Goal: Task Accomplishment & Management: Use online tool/utility

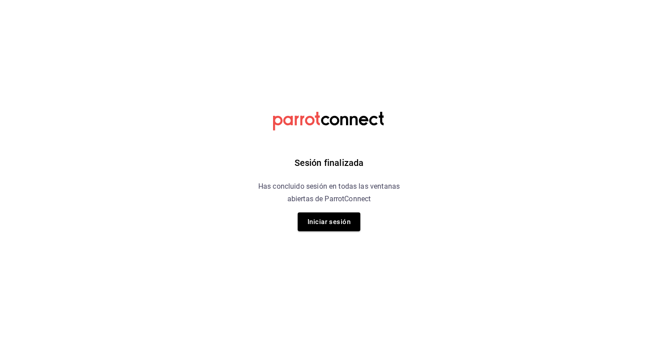
click at [349, 220] on button "Iniciar sesión" at bounding box center [328, 221] width 63 height 19
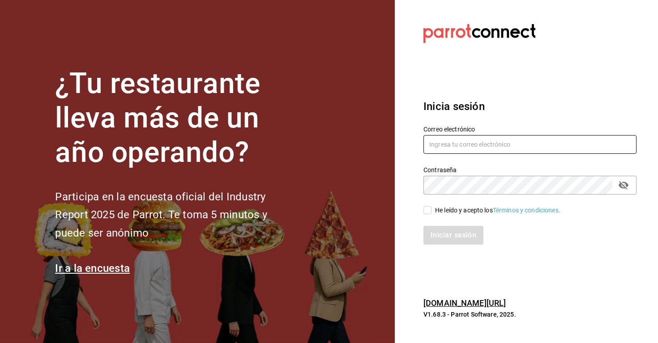
type input "[EMAIL_ADDRESS][DOMAIN_NAME]"
click at [431, 212] on input "He leído y acepto los Términos y condiciones." at bounding box center [427, 210] width 8 height 8
checkbox input "true"
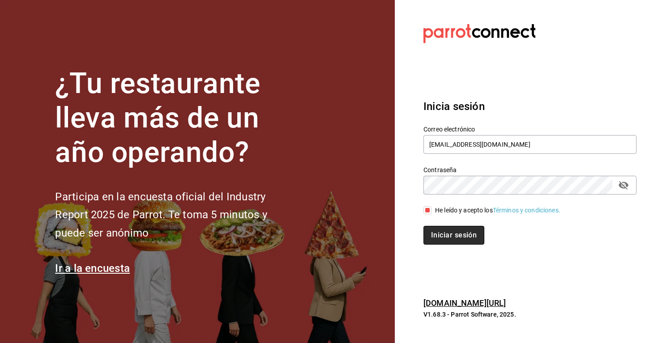
click at [432, 233] on button "Iniciar sesión" at bounding box center [453, 235] width 61 height 19
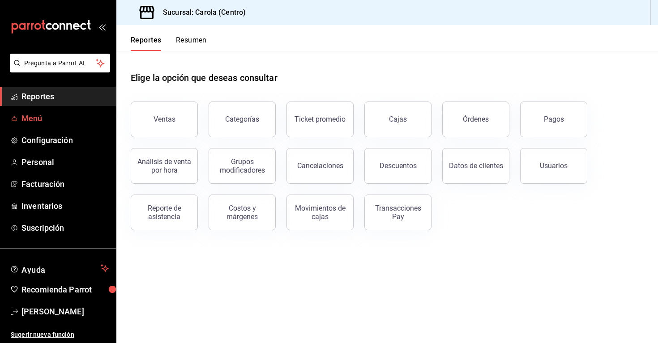
click at [59, 119] on span "Menú" at bounding box center [64, 118] width 87 height 12
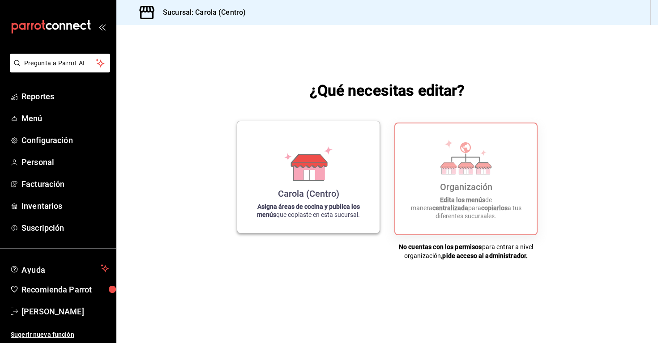
click at [345, 184] on div "[PERSON_NAME] (Centro) Asigna áreas de cocina y publica los menús que copiaste …" at bounding box center [308, 177] width 121 height 98
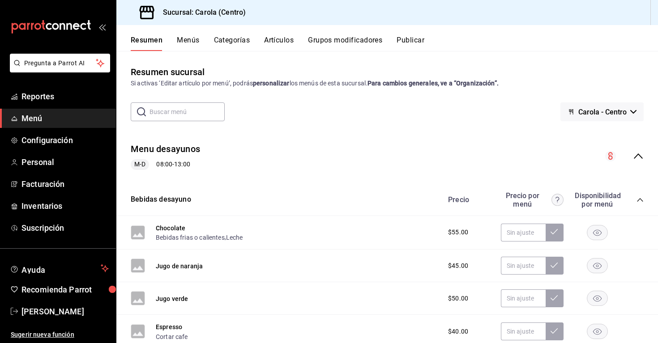
click at [219, 9] on h3 "Sucursal: Carola (Centro)" at bounding box center [201, 12] width 90 height 11
click at [187, 34] on div "Resumen Menús Categorías Artículos Grupos modificadores Publicar" at bounding box center [386, 38] width 541 height 26
click at [187, 38] on button "Menús" at bounding box center [188, 43] width 22 height 15
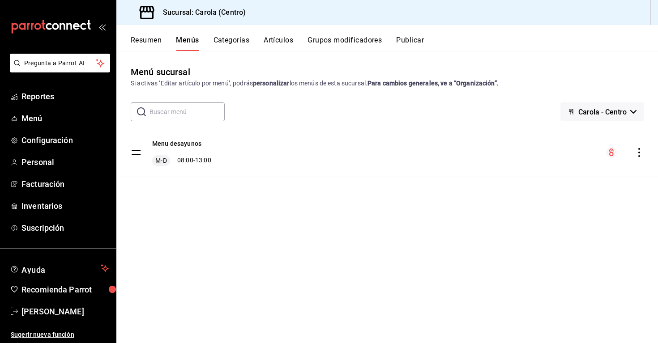
click at [188, 11] on h3 "Sucursal: Carola (Centro)" at bounding box center [201, 12] width 90 height 11
click at [61, 314] on span "Jorge Padron" at bounding box center [64, 312] width 87 height 12
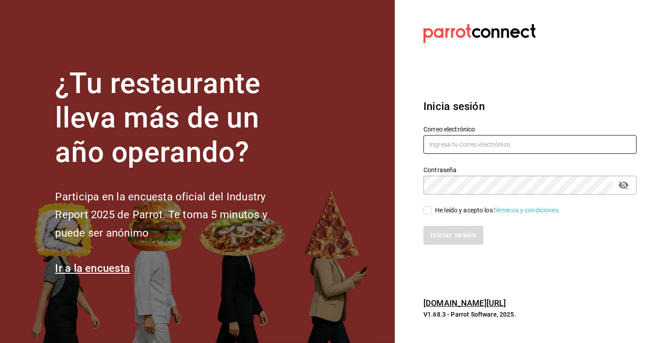
click at [468, 148] on input "text" at bounding box center [529, 144] width 213 height 19
type input "a"
type input "[EMAIL_ADDRESS][DOMAIN_NAME]"
click at [430, 212] on input "He leído y acepto los Términos y condiciones." at bounding box center [427, 210] width 8 height 8
checkbox input "true"
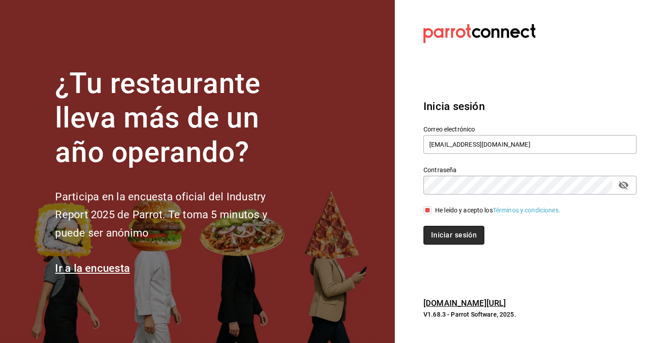
click at [435, 232] on button "Iniciar sesión" at bounding box center [453, 235] width 61 height 19
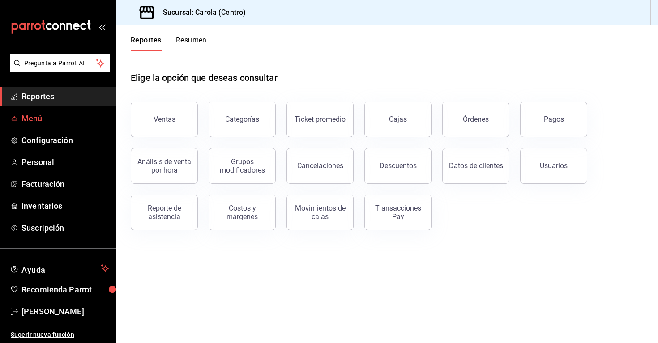
click at [49, 125] on link "Menú" at bounding box center [58, 118] width 116 height 19
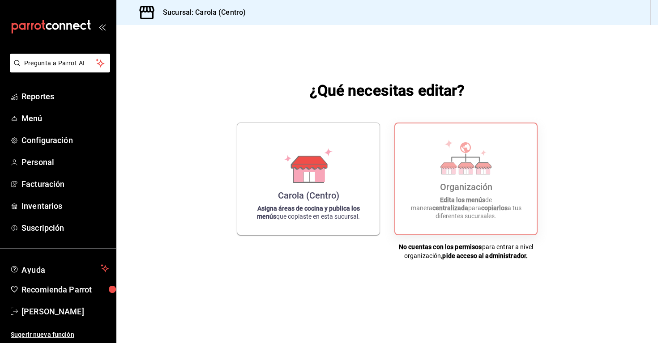
click at [187, 7] on h3 "Sucursal: Carola (Centro)" at bounding box center [201, 12] width 90 height 11
click at [503, 183] on div "Organización Edita los menús de manera centralizada para copiarlos a tus difere…" at bounding box center [466, 179] width 120 height 97
click at [320, 203] on strong "Asigna áreas de cocina y publica los menús" at bounding box center [308, 210] width 103 height 15
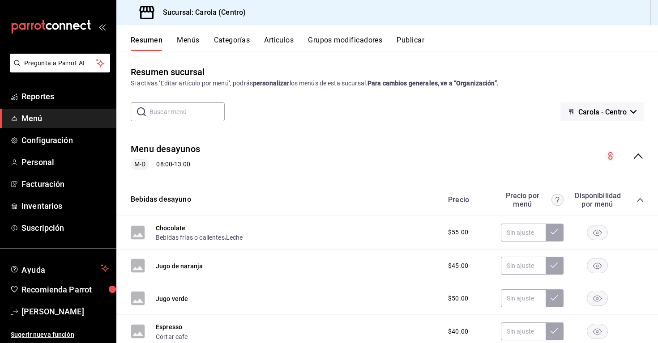
click at [191, 44] on button "Menús" at bounding box center [188, 43] width 22 height 15
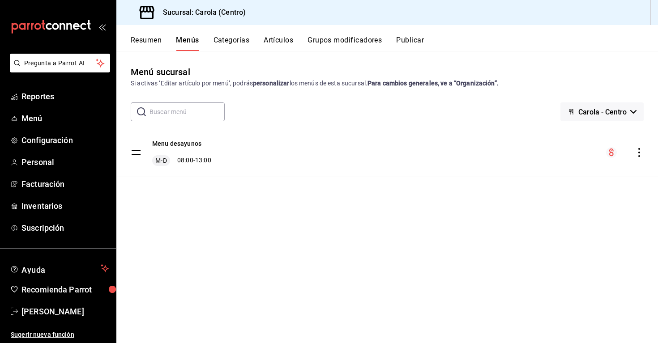
click at [185, 16] on h3 "Sucursal: Carola (Centro)" at bounding box center [201, 12] width 90 height 11
click at [153, 37] on button "Resumen" at bounding box center [146, 43] width 31 height 15
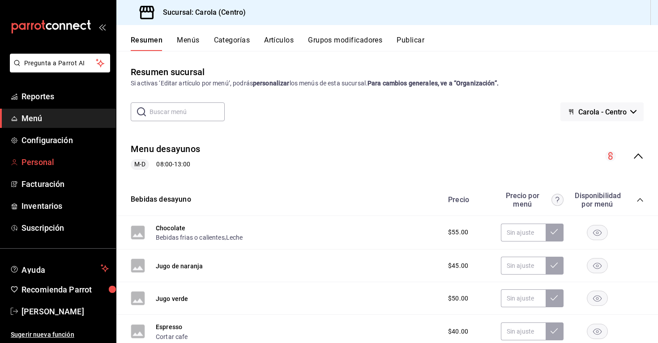
click at [68, 166] on span "Personal" at bounding box center [64, 162] width 87 height 12
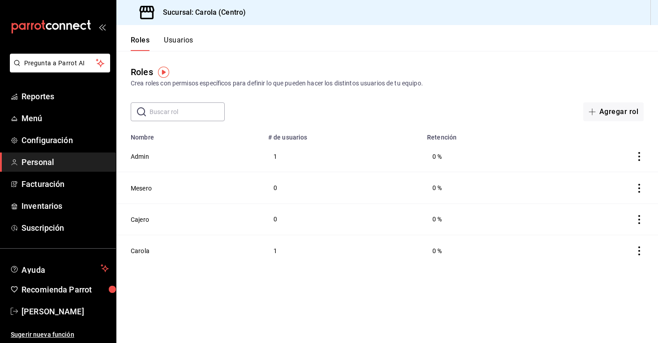
click at [183, 42] on button "Usuarios" at bounding box center [179, 43] width 30 height 15
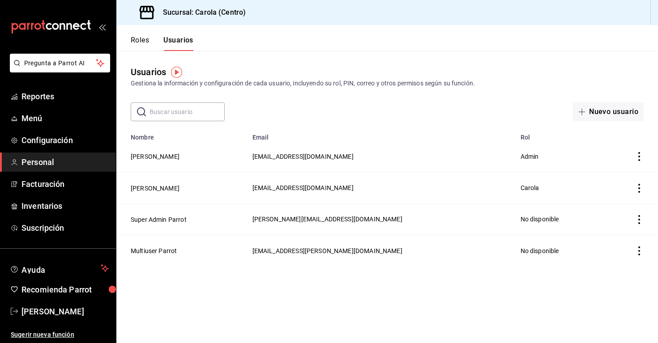
click at [54, 24] on icon "mailbox folders" at bounding box center [55, 26] width 7 height 7
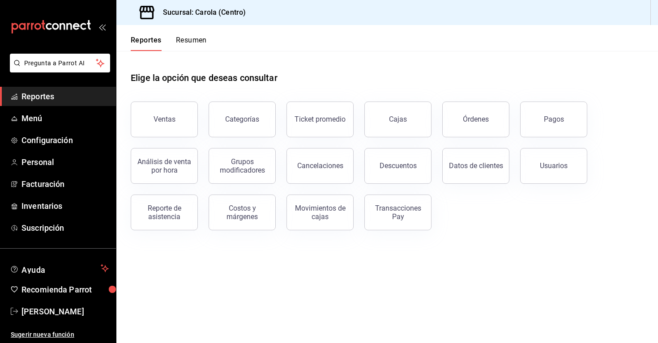
click at [201, 18] on div "Sucursal: Carola (Centro)" at bounding box center [186, 12] width 126 height 25
click at [75, 304] on link "[PERSON_NAME]" at bounding box center [58, 311] width 116 height 19
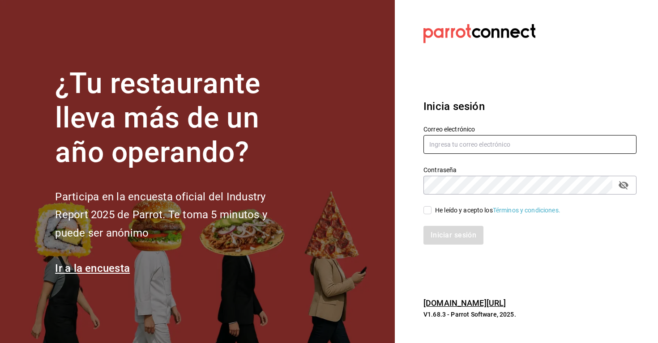
click at [483, 147] on input "text" at bounding box center [529, 144] width 213 height 19
type input "a"
type input "[EMAIL_ADDRESS][DOMAIN_NAME]"
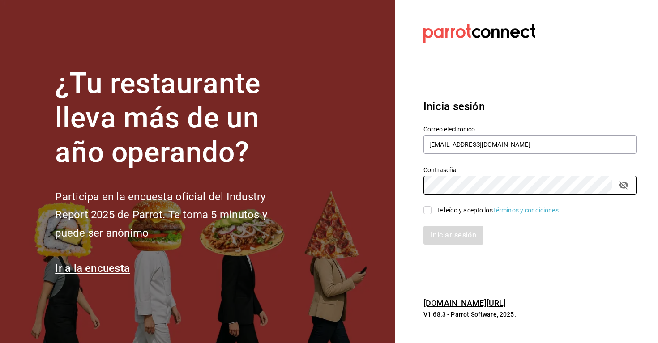
click at [430, 211] on input "He leído y acepto los Términos y condiciones." at bounding box center [427, 210] width 8 height 8
checkbox input "true"
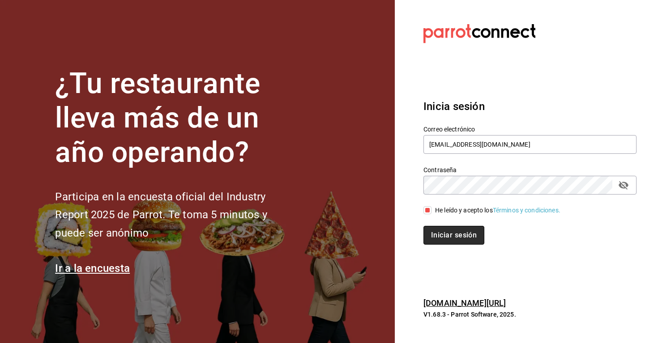
click at [437, 237] on button "Iniciar sesión" at bounding box center [453, 235] width 61 height 19
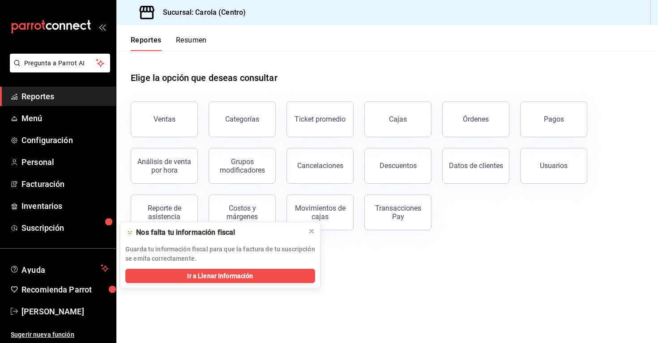
click at [201, 12] on h3 "Sucursal: Carola (Centro)" at bounding box center [201, 12] width 90 height 11
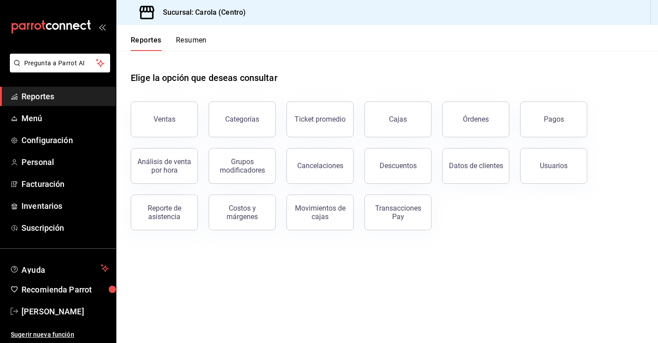
click at [141, 9] on icon at bounding box center [146, 12] width 15 height 13
click at [235, 14] on h3 "Sucursal: Carola (Centro)" at bounding box center [201, 12] width 90 height 11
click at [65, 144] on span "Configuración" at bounding box center [64, 140] width 87 height 12
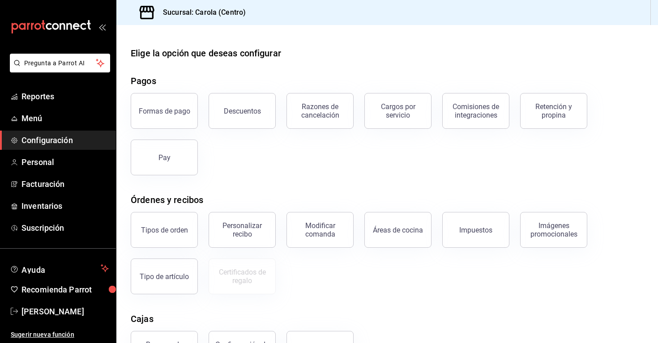
click at [178, 7] on h3 "Sucursal: Carola (Centro)" at bounding box center [201, 12] width 90 height 11
click at [188, 18] on div "Sucursal: Carola (Centro)" at bounding box center [186, 12] width 126 height 25
click at [74, 207] on span "Inventarios" at bounding box center [64, 206] width 87 height 12
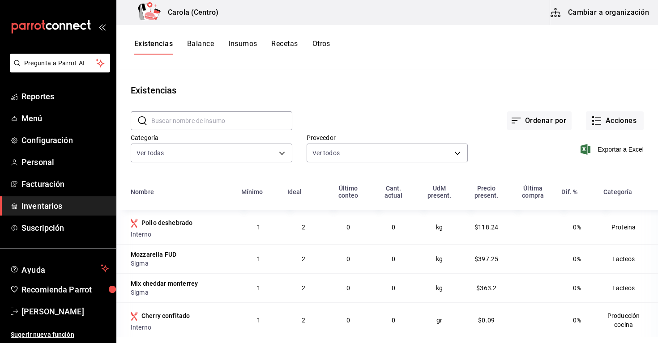
click at [608, 13] on button "Cambiar a organización" at bounding box center [600, 12] width 101 height 25
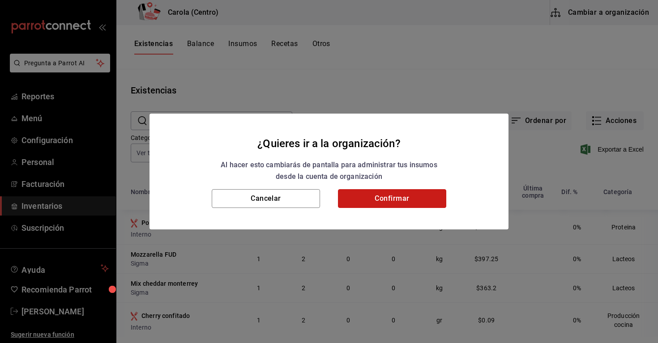
click at [386, 194] on button "Confirmar" at bounding box center [392, 198] width 108 height 19
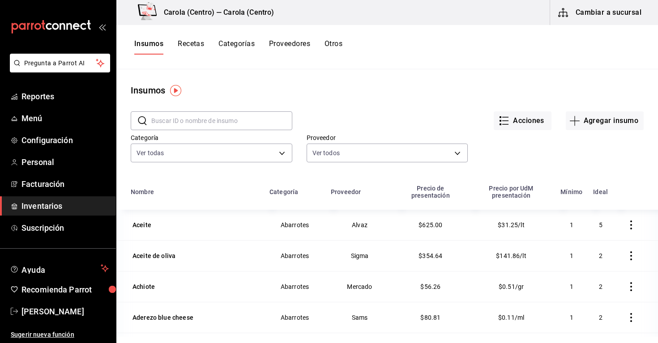
click at [204, 117] on input "text" at bounding box center [221, 121] width 141 height 18
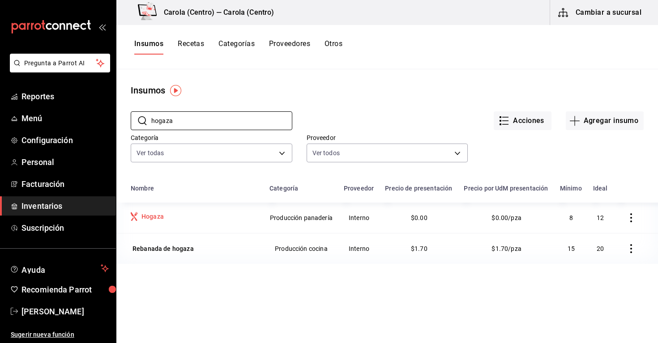
type input "hogaza"
click at [160, 222] on div "Hogaza" at bounding box center [151, 217] width 26 height 11
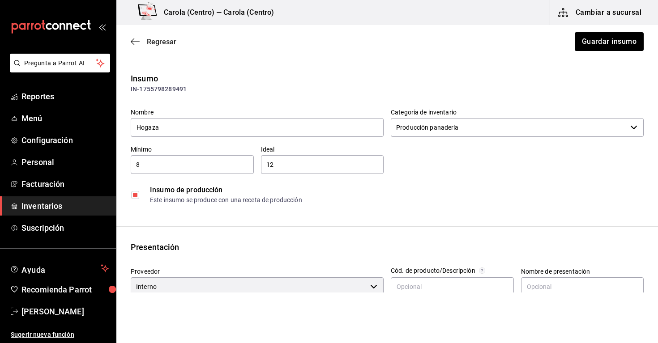
click at [142, 41] on span "Regresar" at bounding box center [154, 42] width 46 height 8
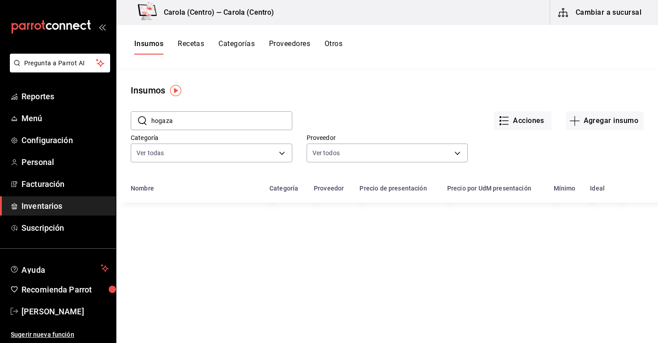
click at [195, 47] on button "Recetas" at bounding box center [191, 46] width 26 height 15
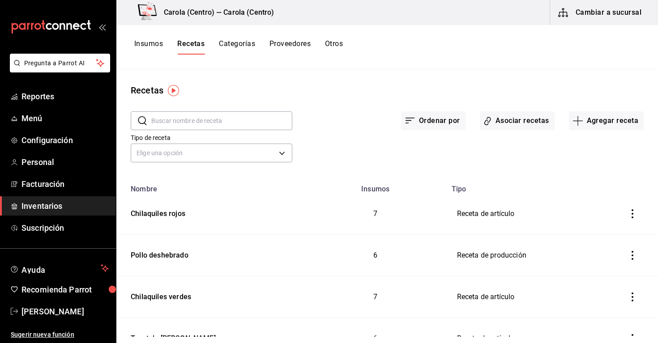
click at [208, 123] on input "text" at bounding box center [221, 121] width 141 height 18
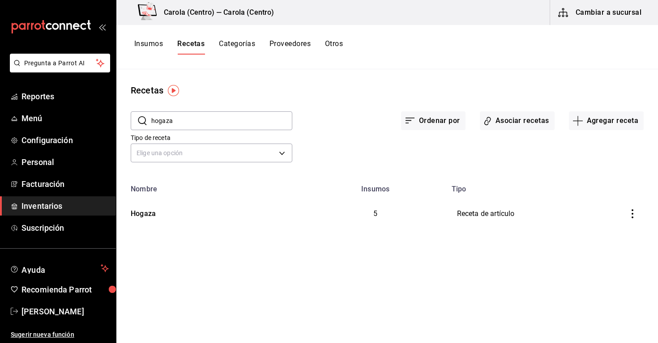
type input "hogaza"
click at [321, 213] on td "5" at bounding box center [375, 213] width 141 height 41
click at [149, 217] on div "Hogaza" at bounding box center [141, 212] width 29 height 14
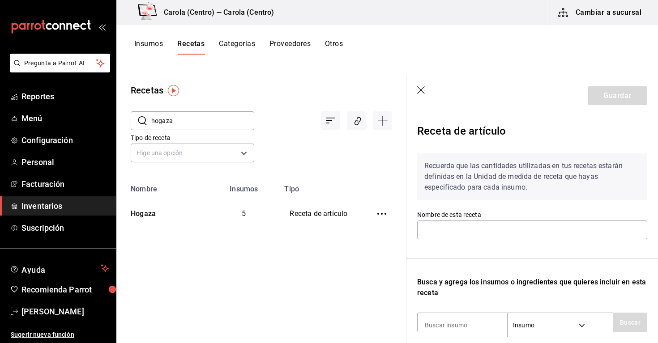
type input "Hogaza"
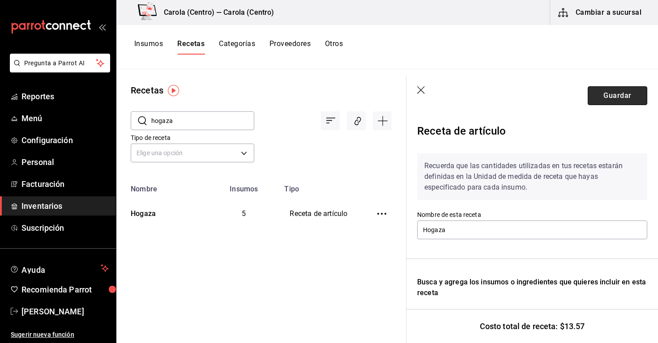
click at [611, 97] on button "Guardar" at bounding box center [616, 95] width 59 height 19
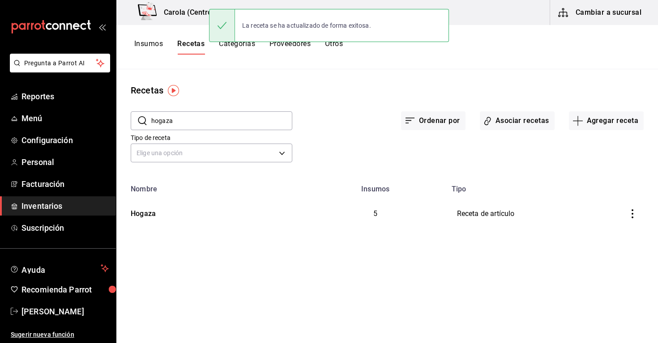
click at [152, 45] on button "Insumos" at bounding box center [148, 46] width 29 height 15
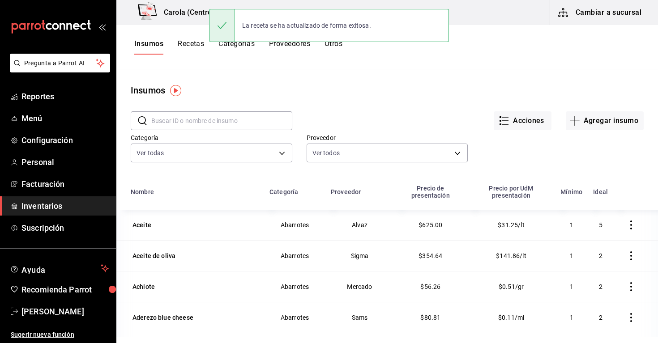
click at [194, 39] on div "Insumos Recetas Categorías Proveedores Otros" at bounding box center [386, 47] width 541 height 44
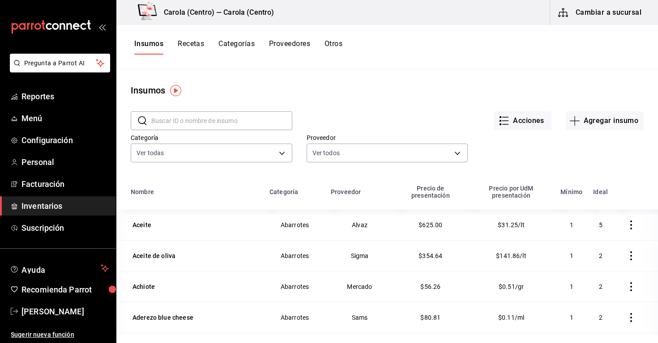
click at [191, 43] on button "Recetas" at bounding box center [191, 46] width 26 height 15
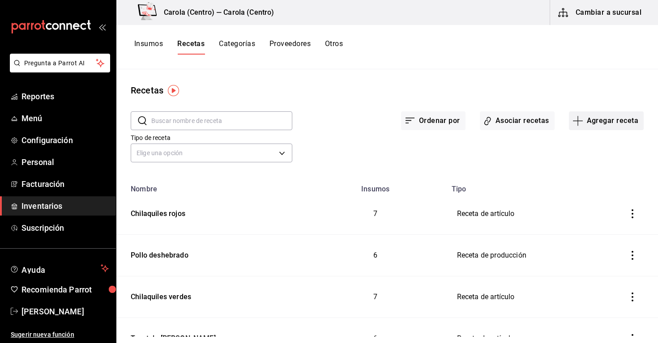
click at [603, 126] on button "Agregar receta" at bounding box center [606, 120] width 75 height 19
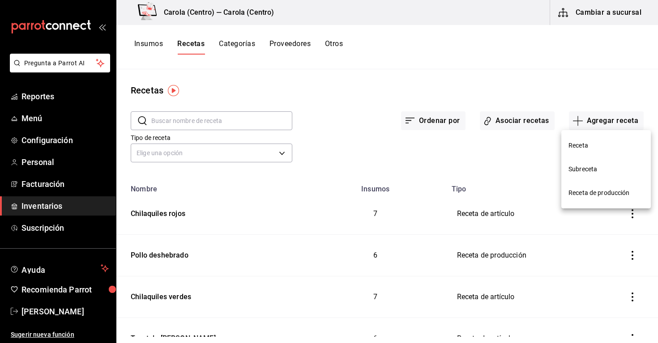
click at [573, 142] on span "Receta" at bounding box center [605, 145] width 75 height 9
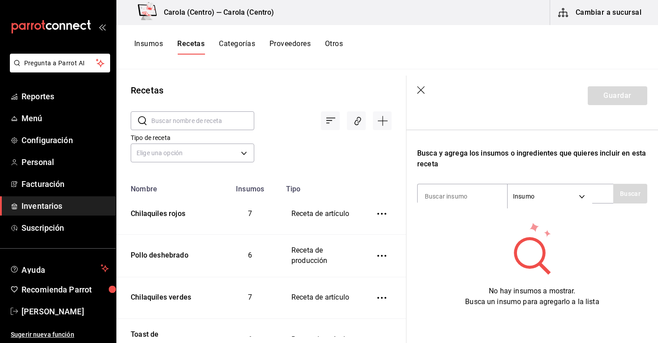
scroll to position [129, 0]
type input "hogaza"
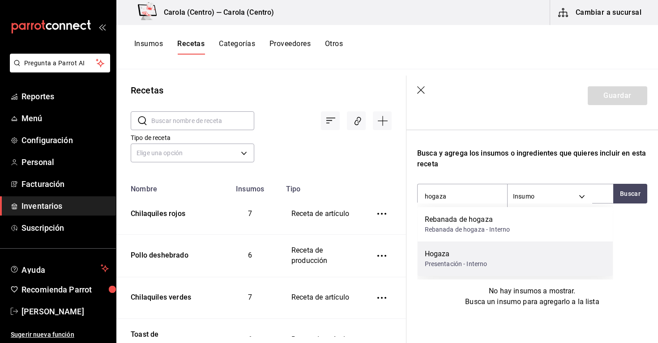
click at [443, 261] on div "Presentación - Interno" at bounding box center [456, 263] width 63 height 9
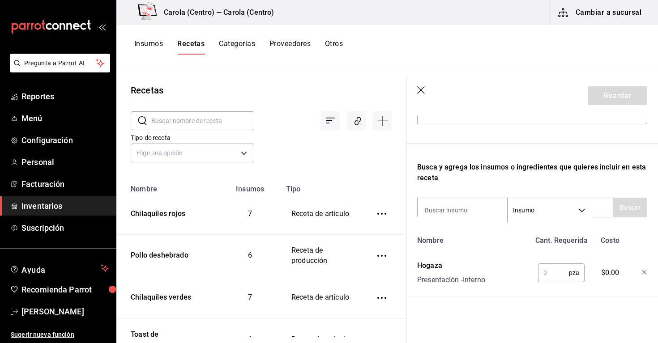
click at [558, 272] on input "text" at bounding box center [553, 273] width 31 height 18
type input "1"
click at [422, 93] on icon "button" at bounding box center [421, 90] width 9 height 9
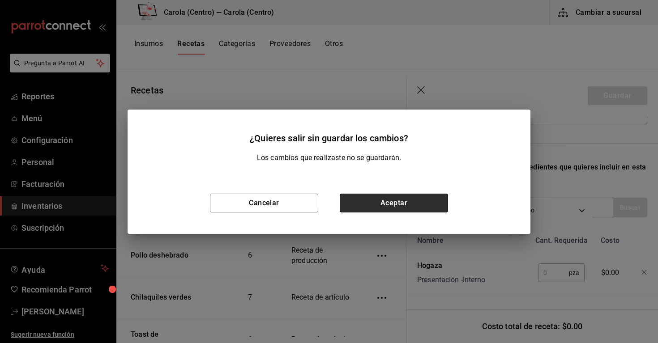
click at [384, 206] on button "Aceptar" at bounding box center [394, 203] width 108 height 19
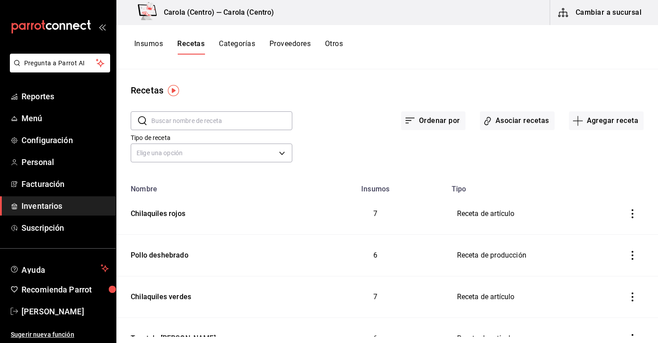
click at [149, 46] on button "Insumos" at bounding box center [148, 46] width 29 height 15
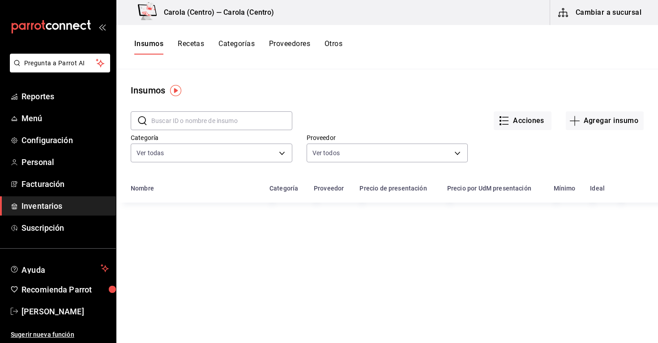
click at [177, 119] on input "text" at bounding box center [221, 121] width 141 height 18
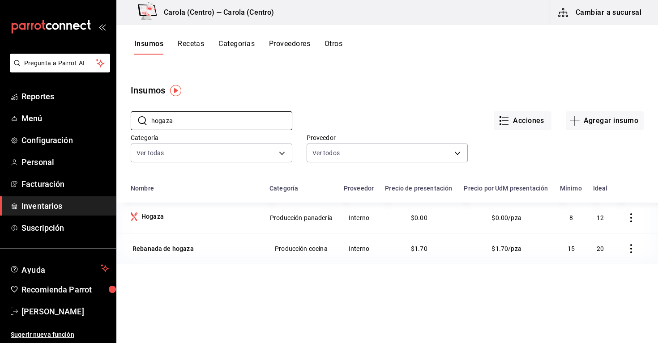
type input "hogaza"
click at [629, 221] on icon "button" at bounding box center [630, 217] width 9 height 9
click at [607, 219] on span "Eliminar" at bounding box center [603, 217] width 23 height 7
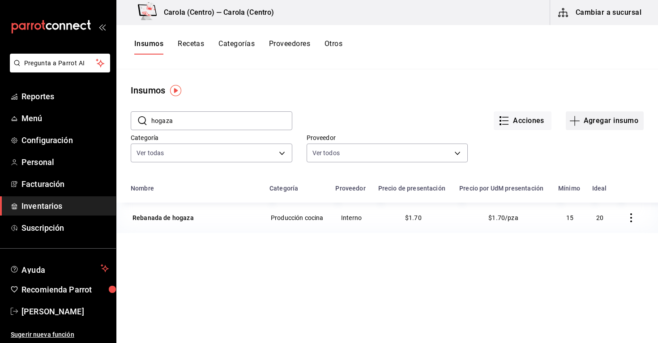
click at [582, 126] on button "Agregar insumo" at bounding box center [604, 120] width 78 height 19
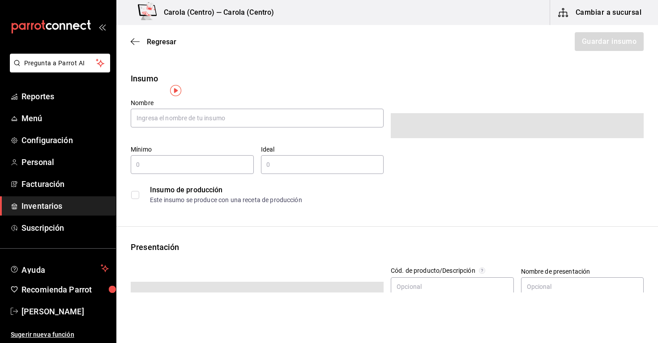
type input "$0.00"
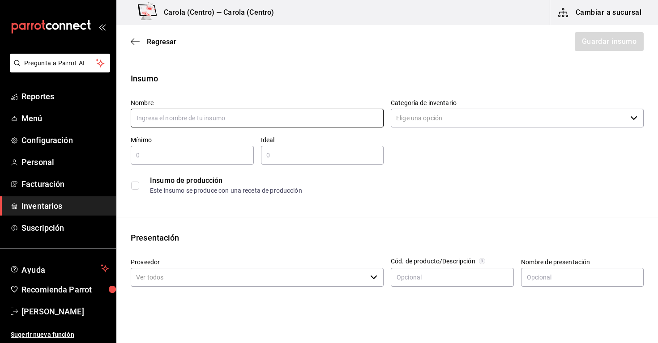
click at [280, 118] on input "text" at bounding box center [257, 118] width 253 height 19
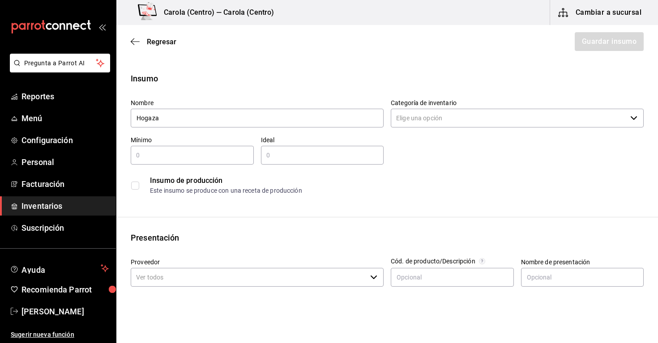
type input "Hogaza"
click at [426, 110] on input "Categoría de inventario" at bounding box center [509, 118] width 236 height 19
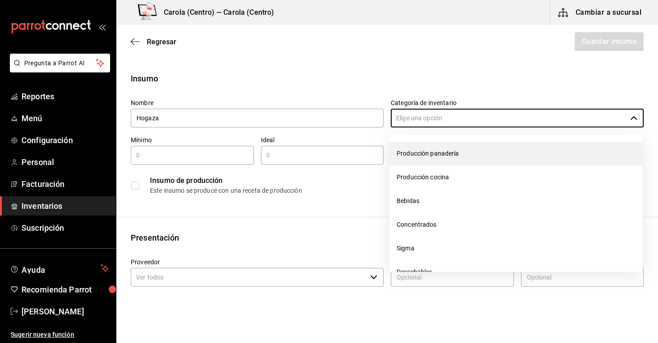
click at [437, 156] on li "Producción panadería" at bounding box center [515, 154] width 253 height 24
type input "Producción panadería"
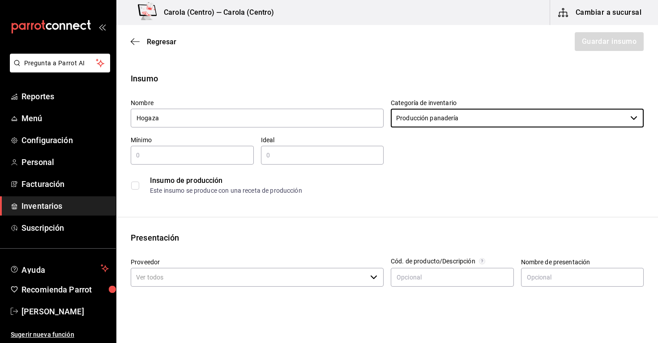
click at [213, 153] on input "text" at bounding box center [192, 155] width 123 height 11
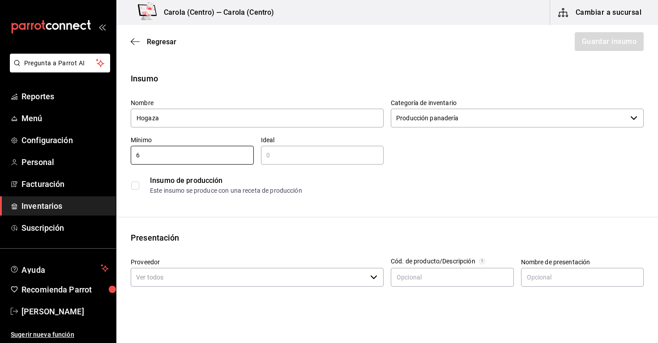
type input "6"
click at [276, 156] on input "text" at bounding box center [322, 155] width 123 height 11
click at [211, 162] on div "6 ​" at bounding box center [192, 155] width 123 height 19
type input "8"
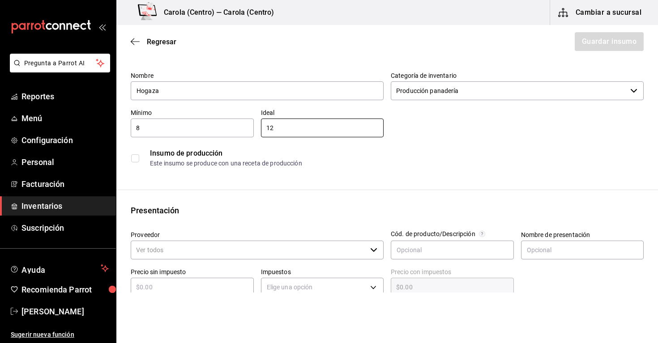
scroll to position [36, 0]
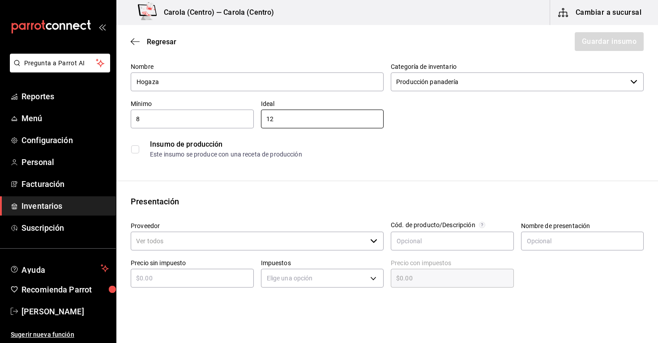
type input "12"
click at [136, 150] on input "checkbox" at bounding box center [135, 149] width 8 height 8
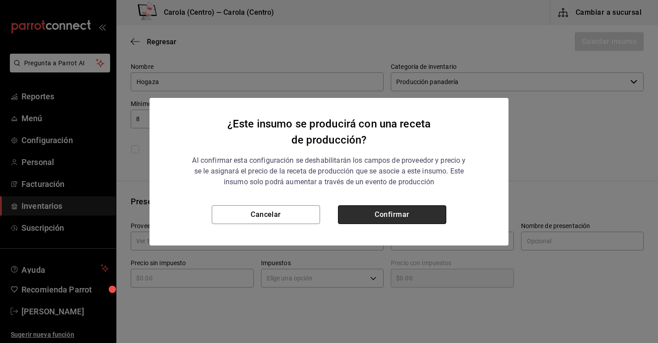
click at [390, 218] on button "Confirmar" at bounding box center [392, 214] width 108 height 19
checkbox input "true"
type input "$0.00"
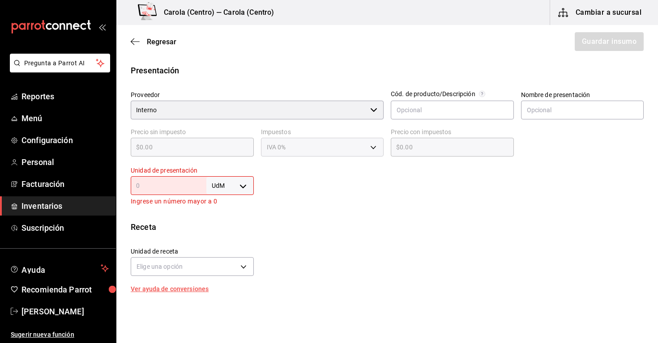
scroll to position [171, 0]
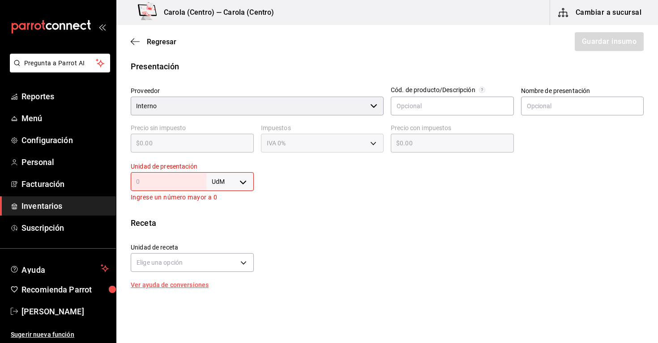
click at [230, 178] on body "Pregunta a Parrot AI Reportes Menú Configuración Personal Facturación Inventari…" at bounding box center [329, 146] width 658 height 293
click at [225, 284] on li "pza" at bounding box center [230, 282] width 47 height 15
type input "UNIT"
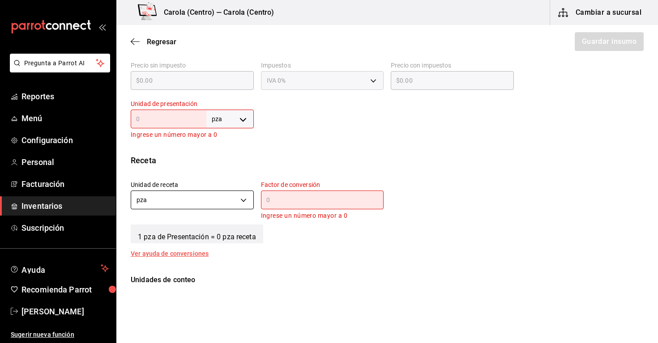
scroll to position [240, 0]
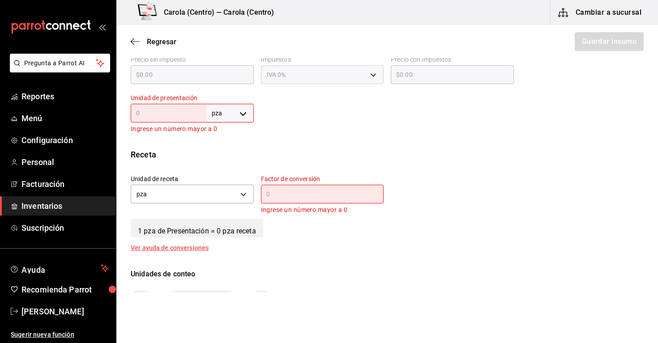
click at [187, 115] on input "text" at bounding box center [169, 113] width 76 height 11
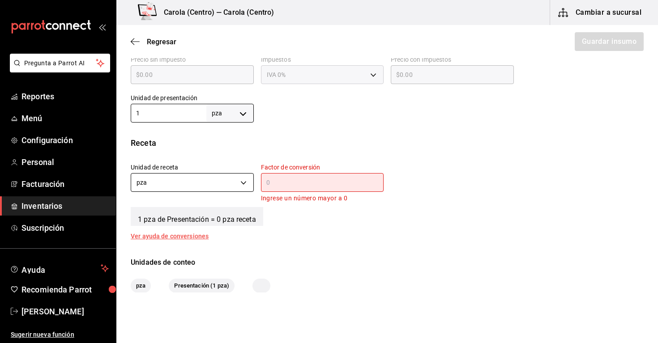
type input "1"
click at [218, 186] on body "Pregunta a Parrot AI Reportes Menú Configuración Personal Facturación Inventari…" at bounding box center [329, 146] width 658 height 293
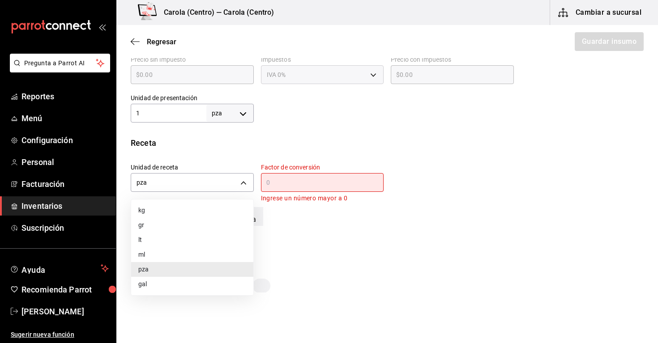
click at [345, 249] on div at bounding box center [329, 171] width 658 height 343
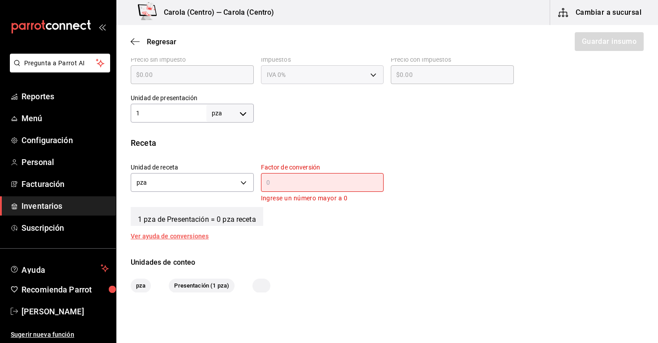
click at [300, 188] on div "​" at bounding box center [322, 182] width 123 height 19
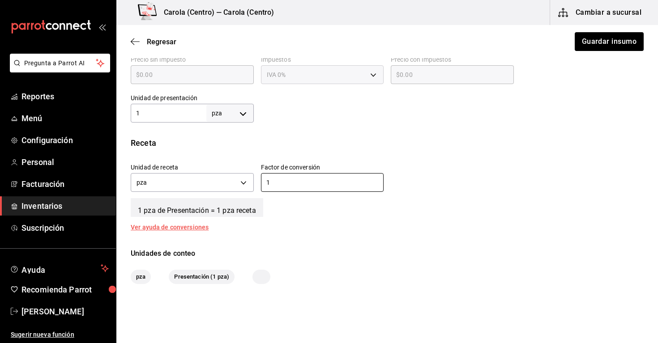
type input "1"
click at [354, 219] on div "Receta Unidad de receta pza UNIT Factor de conversión 1 ​ 1 pza de Presentación…" at bounding box center [386, 183] width 541 height 93
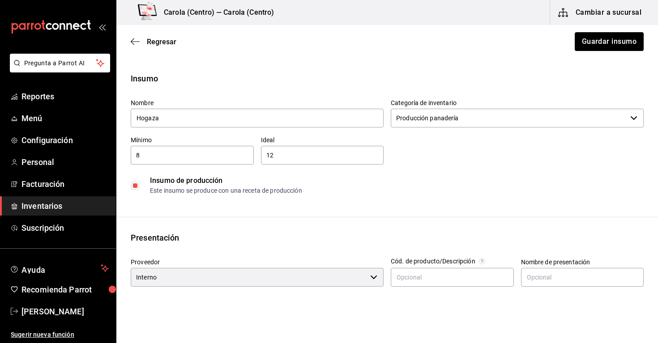
scroll to position [0, 0]
click at [605, 44] on button "Guardar insumo" at bounding box center [608, 41] width 70 height 19
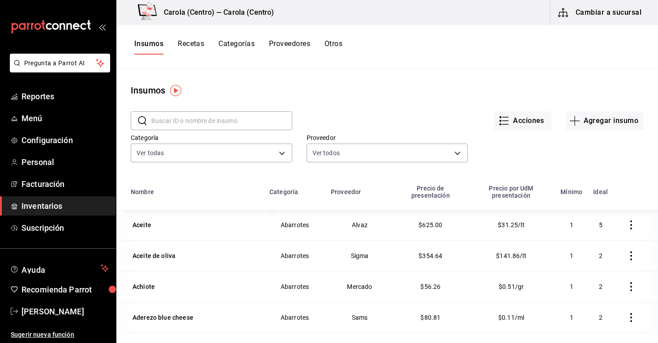
click at [193, 43] on button "Recetas" at bounding box center [191, 46] width 26 height 15
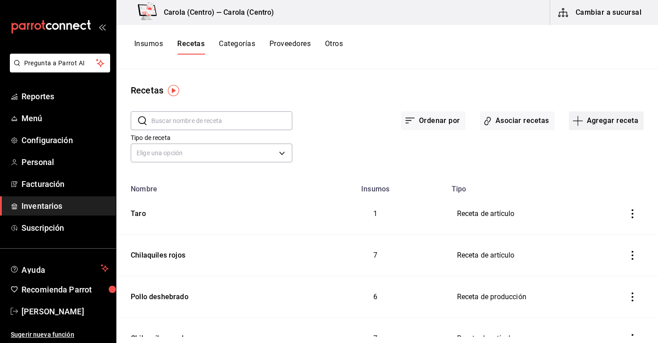
click at [599, 121] on button "Agregar receta" at bounding box center [606, 120] width 75 height 19
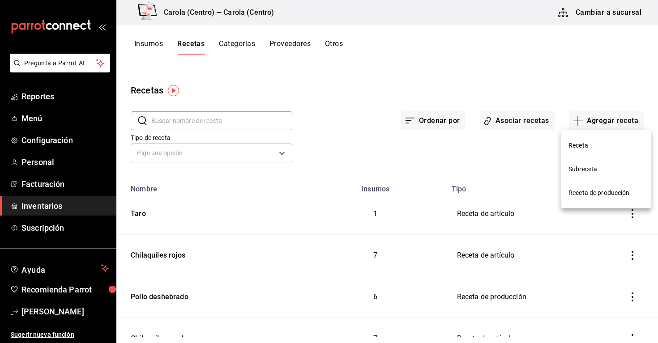
click at [586, 143] on span "Receta" at bounding box center [605, 145] width 75 height 9
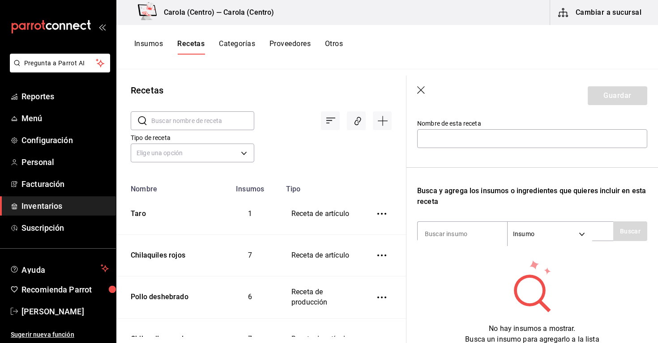
scroll to position [97, 0]
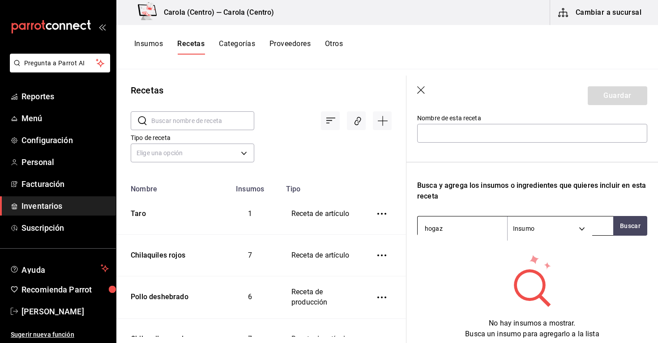
type input "hogaza"
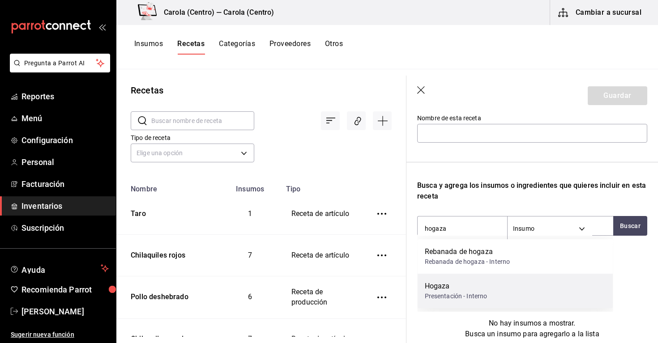
click at [460, 298] on div "Presentación - Interno" at bounding box center [456, 296] width 63 height 9
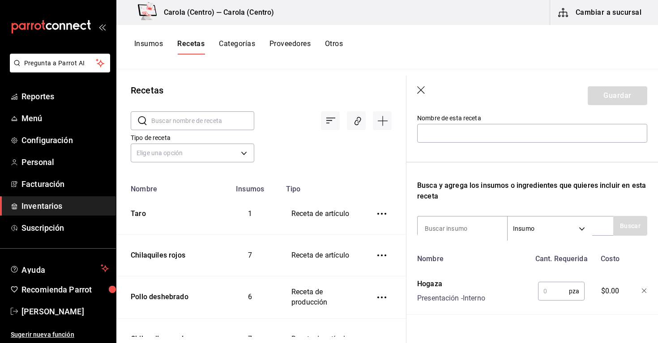
click at [552, 289] on input "text" at bounding box center [553, 291] width 31 height 18
type input "2"
type input "1"
click at [468, 203] on div "Recuerda que las cantidades utilizadas en tus recetas estarán definidas en la U…" at bounding box center [532, 182] width 230 height 265
click at [418, 91] on icon "button" at bounding box center [421, 90] width 9 height 9
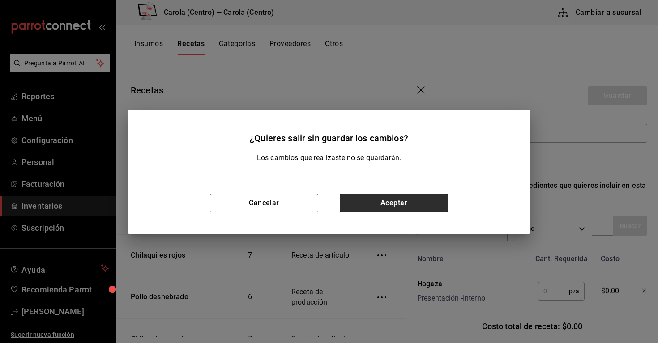
click at [367, 203] on button "Aceptar" at bounding box center [394, 203] width 108 height 19
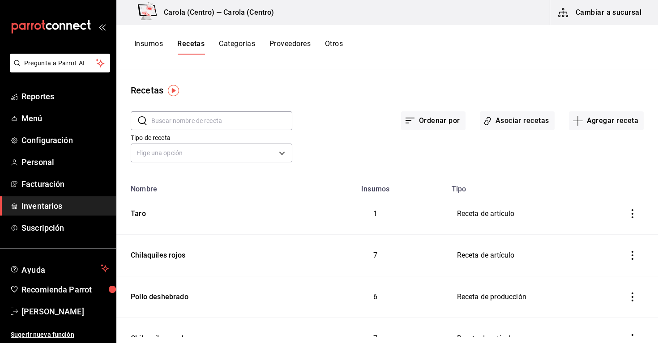
click at [198, 116] on input "text" at bounding box center [221, 121] width 141 height 18
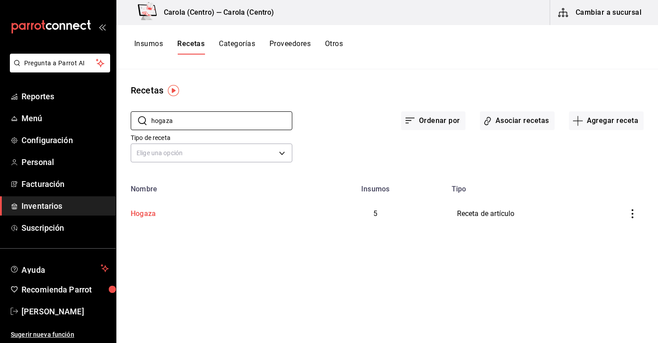
type input "hogaza"
click at [149, 214] on div "Hogaza" at bounding box center [141, 212] width 29 height 14
type input "Hogaza"
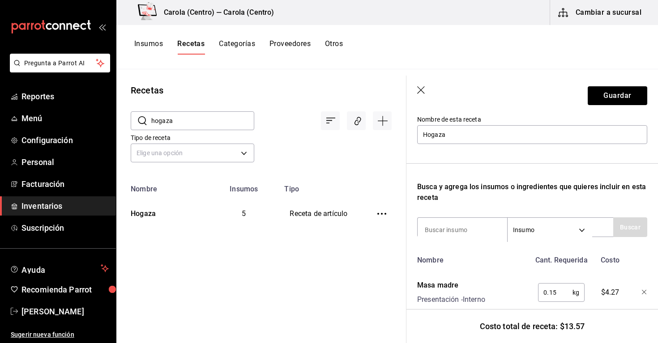
scroll to position [95, 0]
click at [425, 91] on icon "button" at bounding box center [421, 90] width 9 height 9
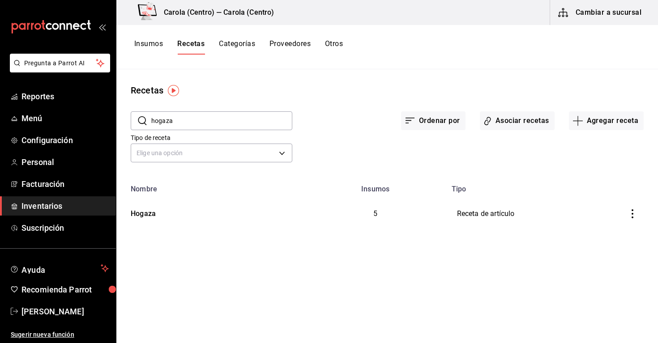
click at [633, 213] on icon "inventoriesTable" at bounding box center [632, 213] width 2 height 9
click at [582, 222] on icon "button" at bounding box center [581, 226] width 11 height 11
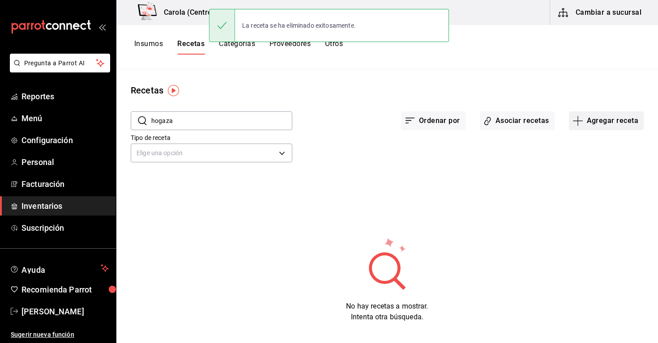
click at [588, 116] on button "Agregar receta" at bounding box center [606, 120] width 75 height 19
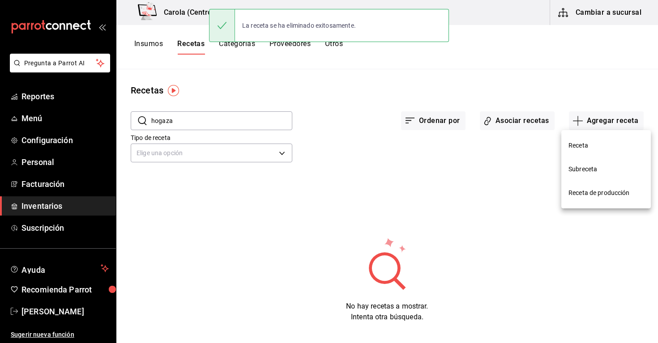
click at [580, 191] on span "Receta de producción" at bounding box center [605, 192] width 75 height 9
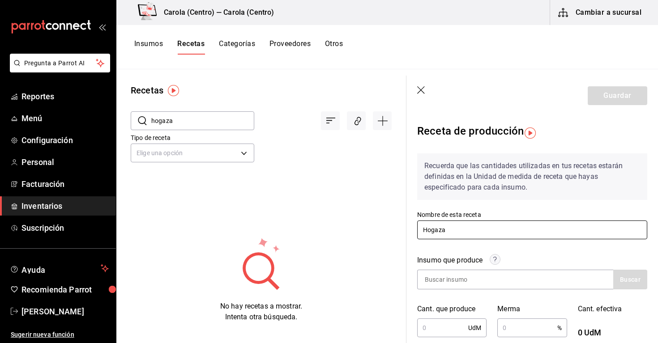
type input "Hogaza"
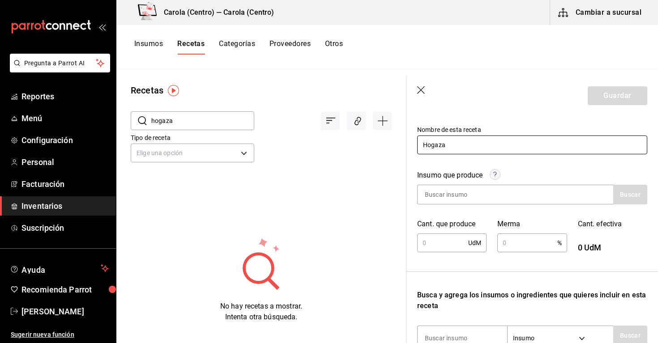
scroll to position [88, 0]
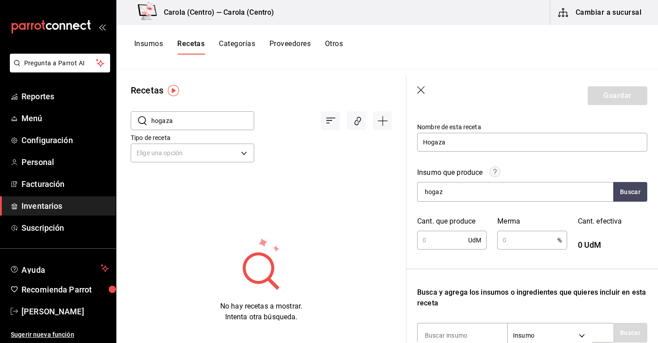
type input "hogaza"
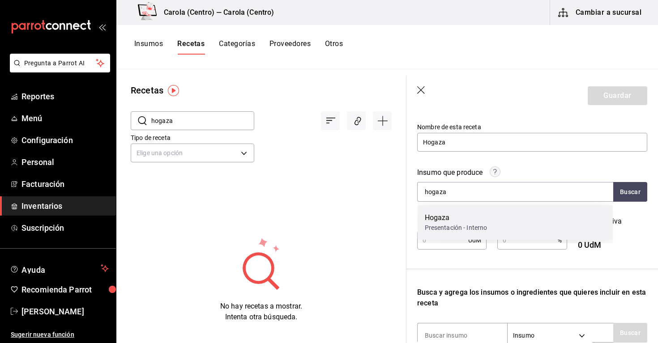
click at [449, 224] on div "Presentación - Interno" at bounding box center [456, 227] width 63 height 9
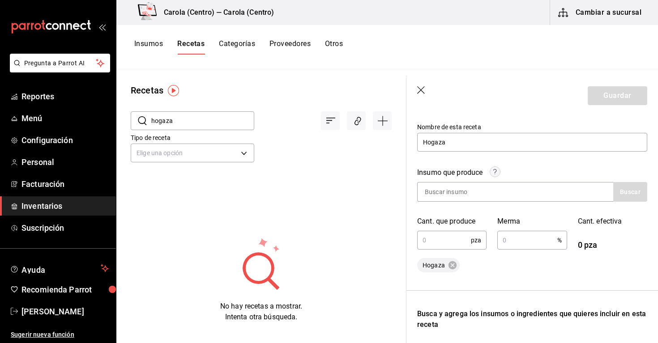
click at [443, 239] on input "text" at bounding box center [444, 240] width 54 height 18
type input "1"
click at [514, 238] on input "text" at bounding box center [526, 240] width 59 height 18
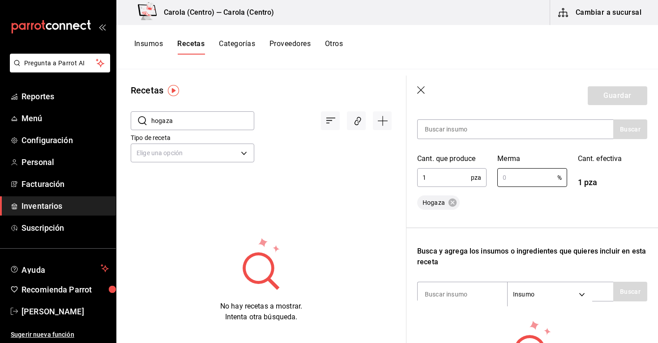
scroll to position [151, 0]
click at [495, 228] on div "Recuerda que las cantidades utilizadas en tus recetas estarán definidas en la U…" at bounding box center [532, 200] width 230 height 409
click at [512, 183] on input "text" at bounding box center [526, 177] width 59 height 18
type input "1"
click at [517, 193] on div "Insumo que produce Buscar Cant. que produce 1 pza ​ Merma % ​ Cant. efectiva 1 …" at bounding box center [532, 151] width 230 height 116
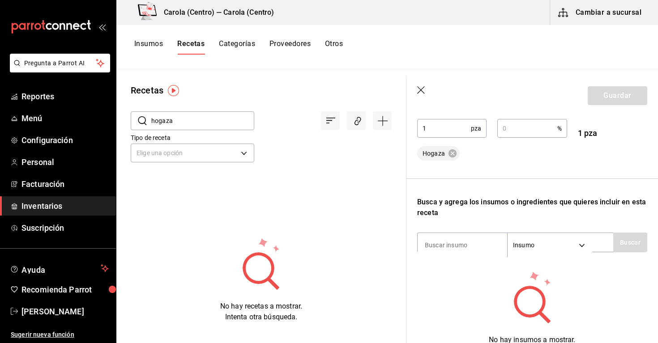
scroll to position [202, 0]
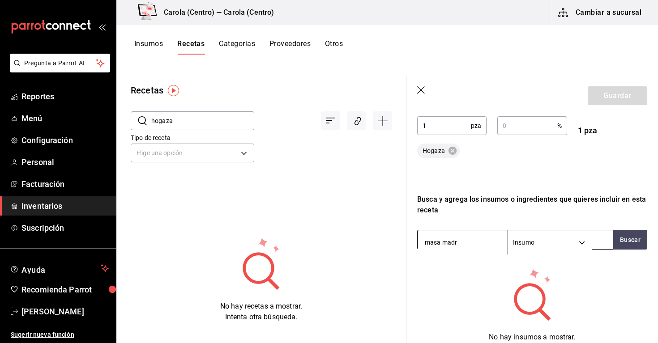
type input "masa madre"
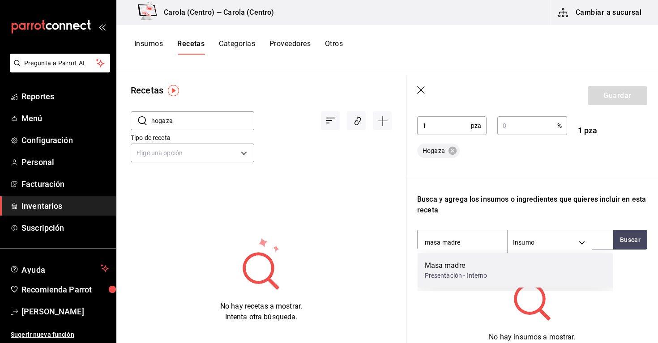
click at [463, 265] on div "Masa madre" at bounding box center [456, 265] width 63 height 11
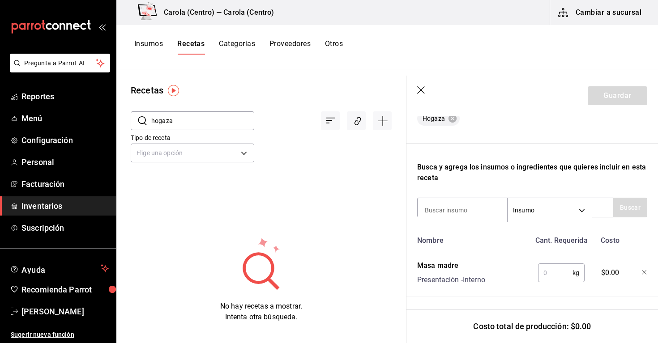
scroll to position [234, 0]
type input "agua"
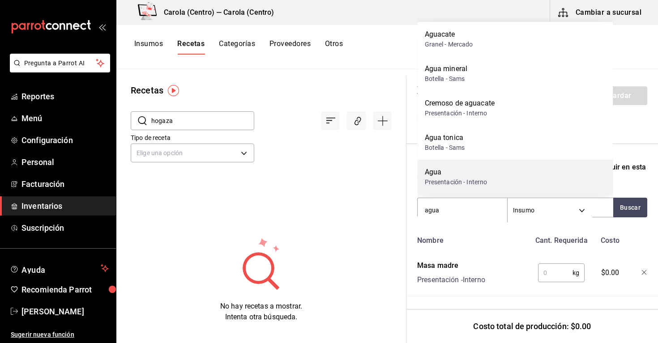
click at [446, 173] on div "Agua" at bounding box center [456, 172] width 63 height 11
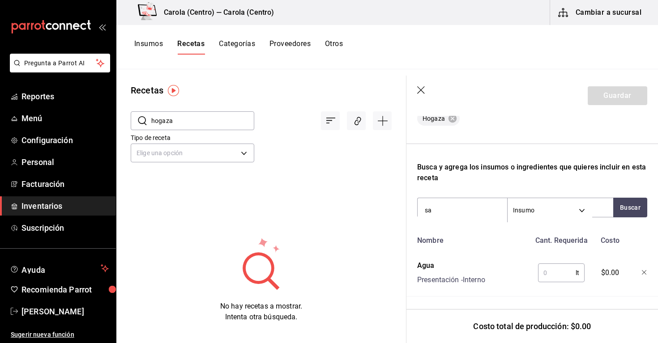
type input "sal"
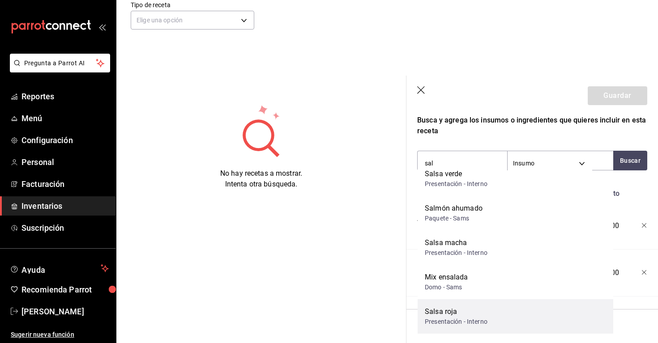
scroll to position [281, 0]
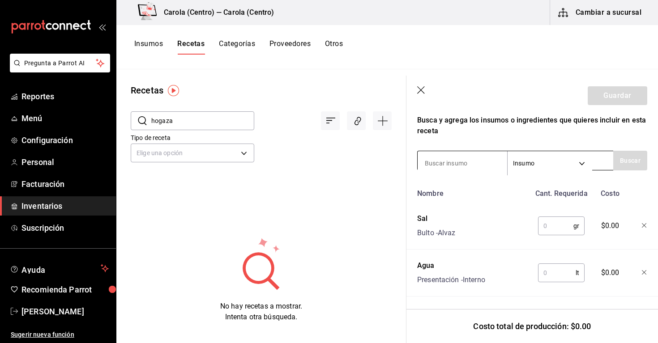
click at [448, 162] on input at bounding box center [461, 163] width 89 height 19
type input "levadura"
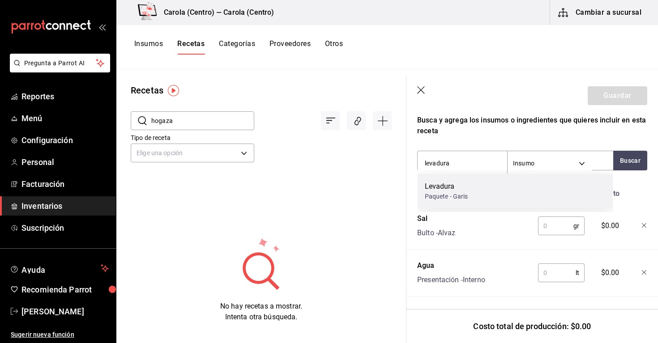
click at [433, 189] on div "Levadura" at bounding box center [446, 186] width 43 height 11
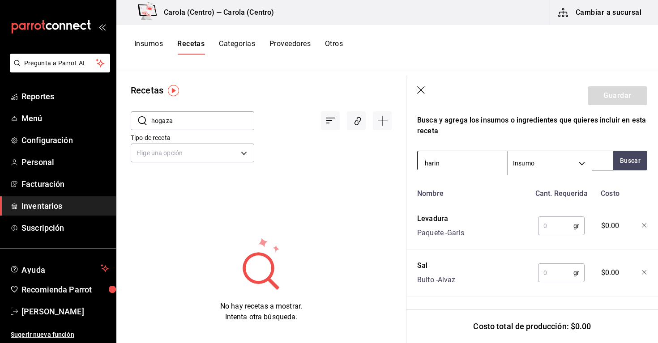
type input "harina"
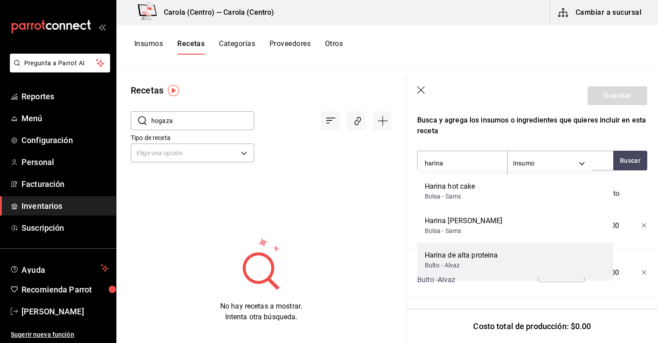
click at [451, 249] on div "Harina de alta proteina Bulto - Alvaz" at bounding box center [514, 260] width 195 height 34
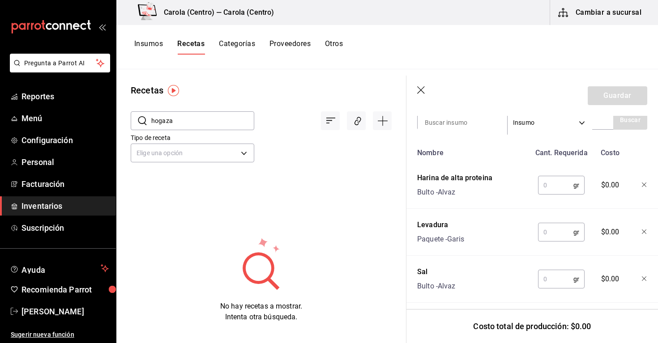
scroll to position [323, 0]
click at [553, 189] on input "text" at bounding box center [555, 184] width 35 height 18
type input "350"
click at [555, 232] on input "text" at bounding box center [555, 231] width 35 height 18
type input "1.5"
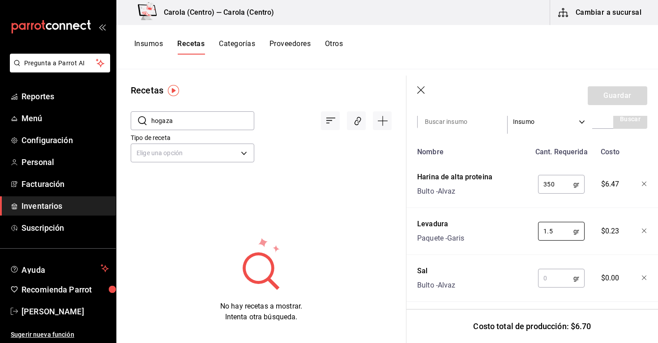
click at [554, 277] on input "text" at bounding box center [555, 278] width 35 height 18
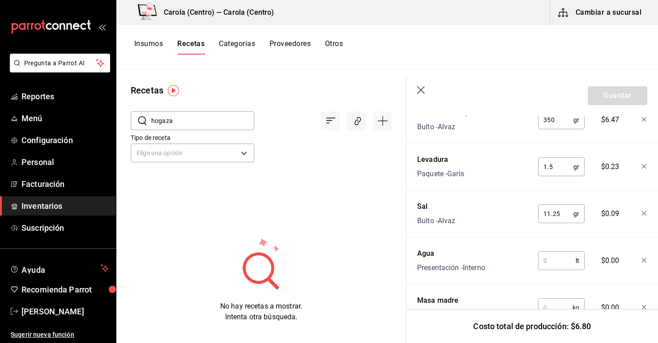
scroll to position [388, 0]
type input "11.25"
click at [554, 261] on input "text" at bounding box center [557, 260] width 38 height 18
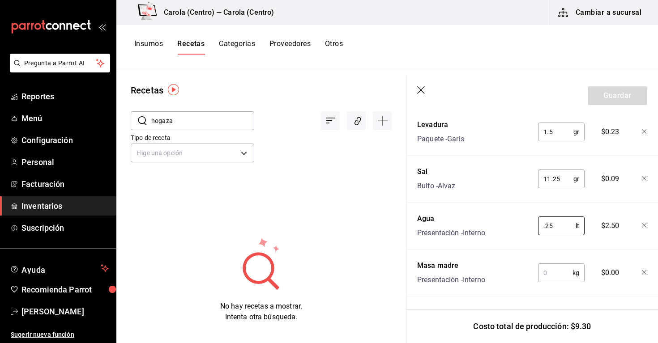
scroll to position [0, 0]
type input "0.25"
click at [551, 277] on input "text" at bounding box center [555, 273] width 34 height 18
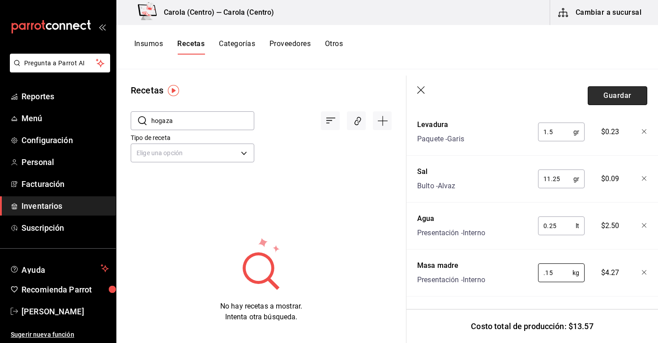
type input "0.15"
click at [621, 98] on button "Guardar" at bounding box center [616, 95] width 59 height 19
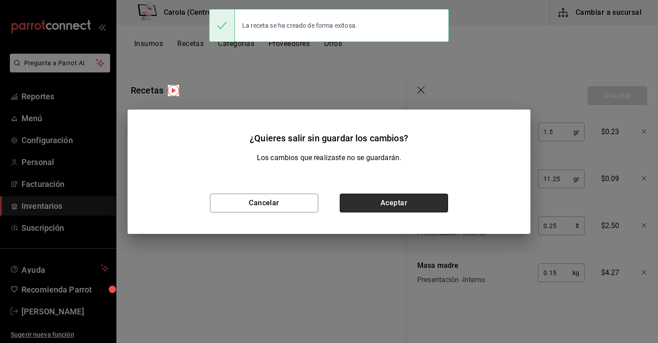
click at [390, 203] on button "Aceptar" at bounding box center [394, 203] width 108 height 19
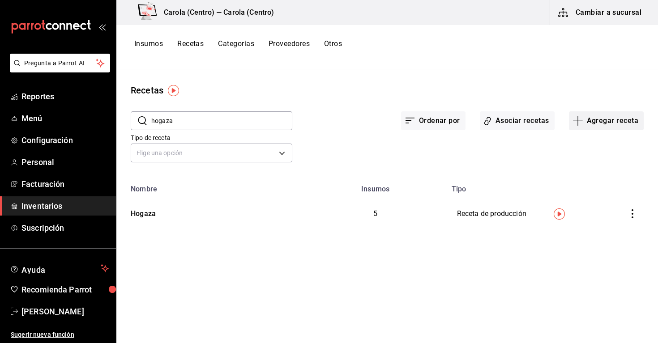
click at [599, 121] on button "Agregar receta" at bounding box center [606, 120] width 75 height 19
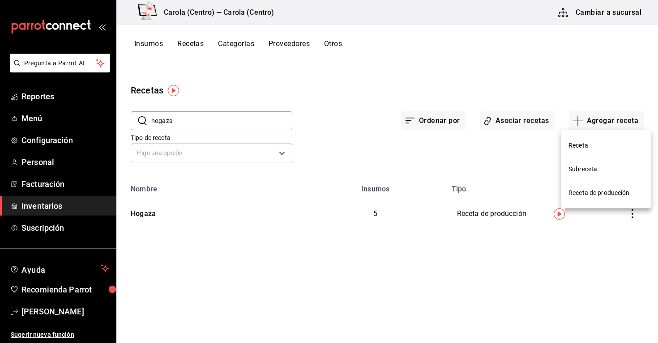
click at [582, 142] on span "Receta" at bounding box center [605, 145] width 75 height 9
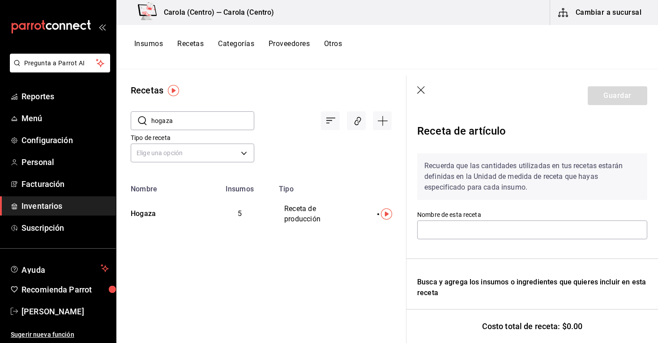
scroll to position [121, 0]
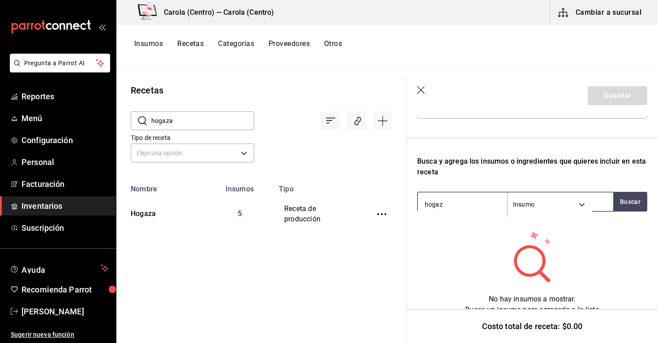
type input "hogaza"
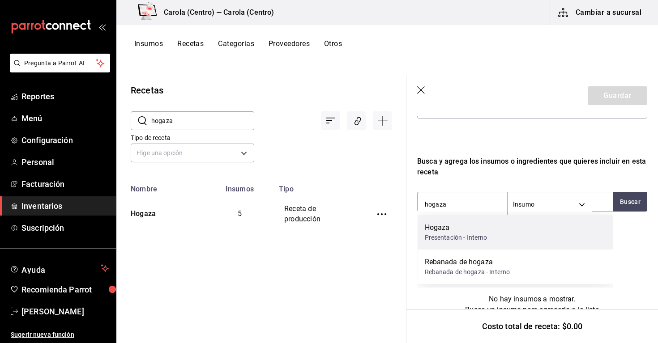
click at [477, 239] on div "Presentación - Interno" at bounding box center [456, 237] width 63 height 9
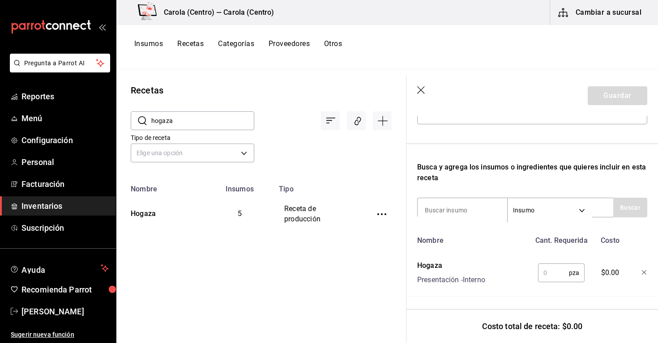
click at [560, 272] on input "text" at bounding box center [553, 273] width 31 height 18
type input "1"
click at [419, 95] on header "Guardar" at bounding box center [531, 96] width 251 height 40
click at [420, 93] on icon "button" at bounding box center [421, 90] width 9 height 9
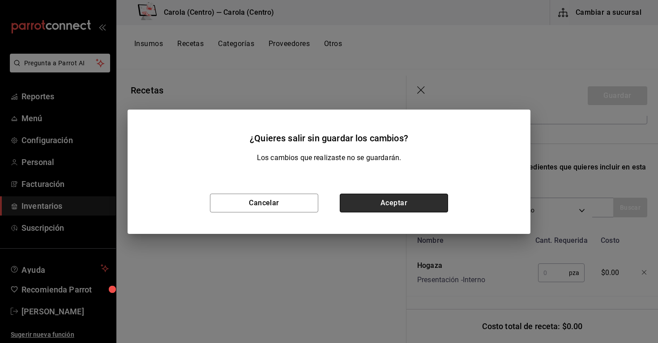
click at [404, 208] on button "Aceptar" at bounding box center [394, 203] width 108 height 19
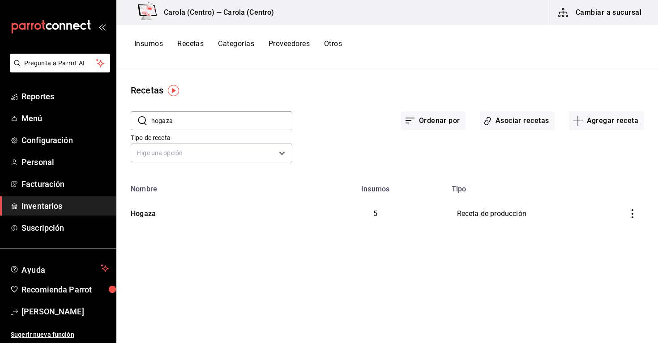
drag, startPoint x: 558, startPoint y: 37, endPoint x: 557, endPoint y: 217, distance: 179.8
click at [557, 217] on td "Receta de producción" at bounding box center [528, 213] width 165 height 41
click at [154, 47] on button "Insumos" at bounding box center [148, 46] width 29 height 15
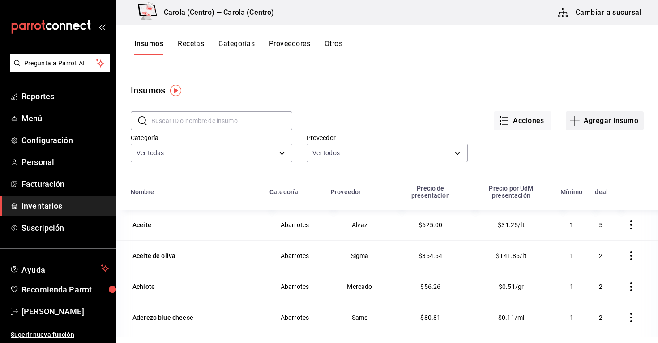
click at [611, 122] on button "Agregar insumo" at bounding box center [604, 120] width 78 height 19
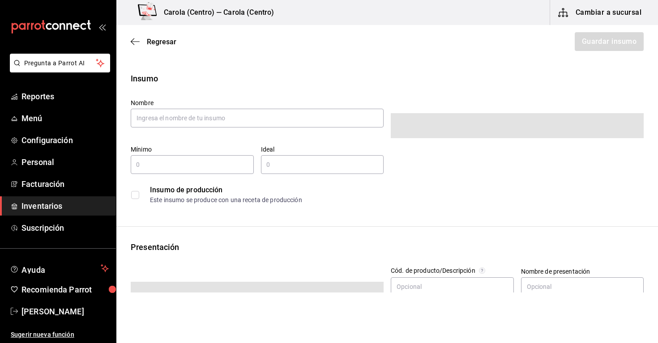
type input "$0.00"
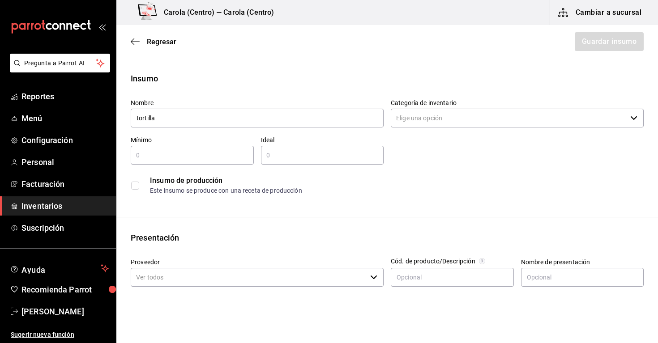
type input "tortilla"
click at [297, 92] on div "Nombre tortilla" at bounding box center [253, 110] width 260 height 37
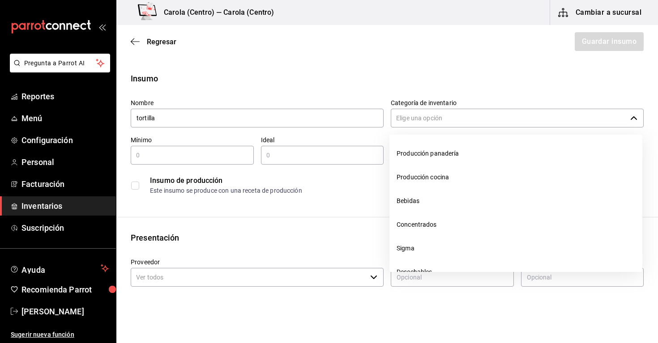
click at [421, 119] on input "Categoría de inventario" at bounding box center [509, 118] width 236 height 19
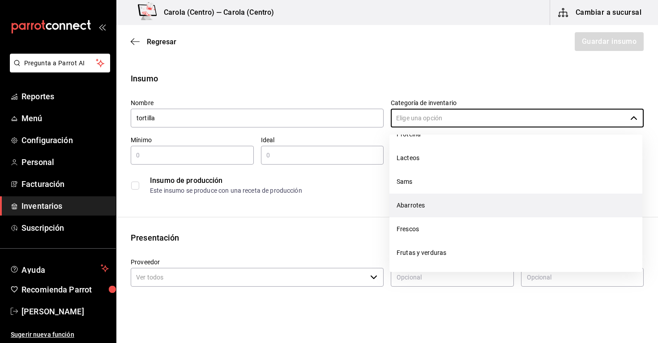
click at [435, 210] on li "Abarrotes" at bounding box center [515, 206] width 253 height 24
type input "Abarrotes"
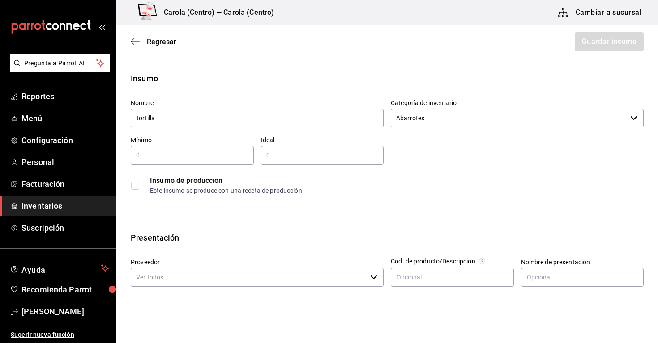
click at [218, 156] on input "text" at bounding box center [192, 155] width 123 height 11
type input "2"
click at [285, 157] on input "text" at bounding box center [322, 155] width 123 height 11
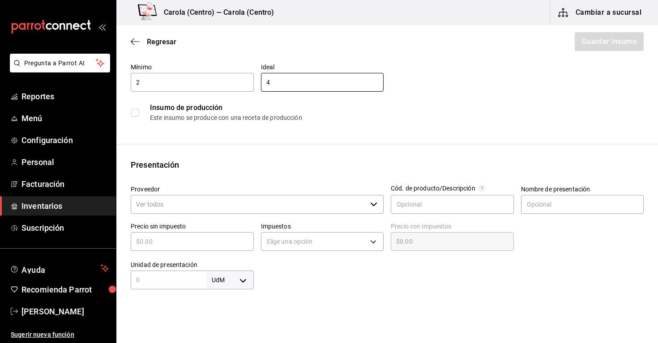
scroll to position [80, 0]
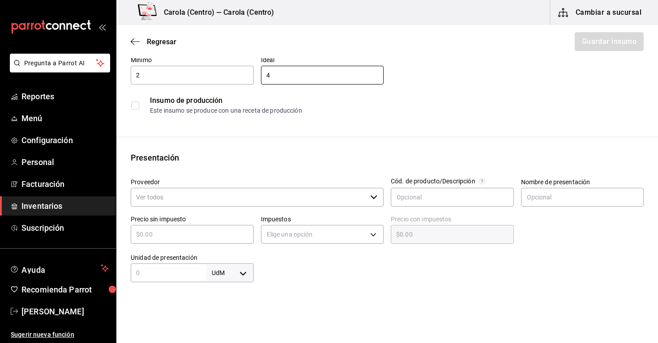
type input "4"
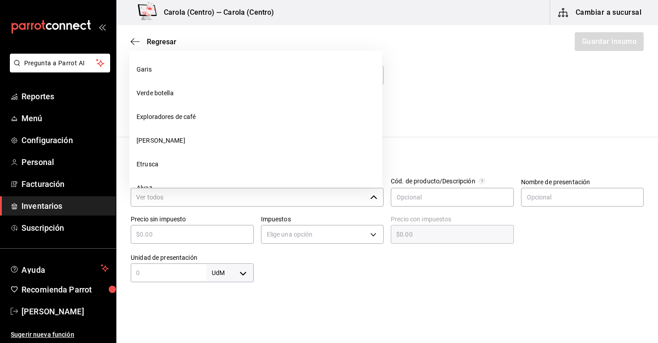
click at [283, 196] on input "Proveedor" at bounding box center [249, 197] width 236 height 19
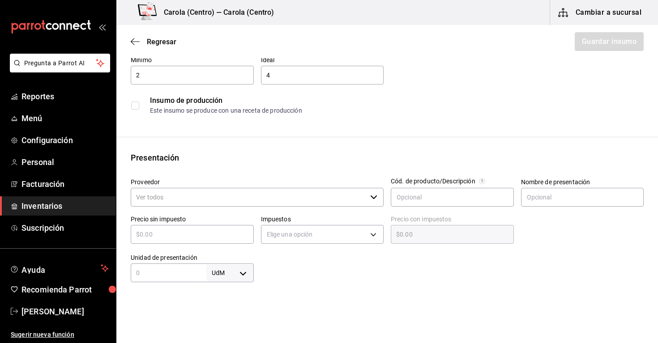
click at [403, 167] on div "Presentación Proveedor ​ Cód. de producto/Descripción Nombre de presentación Pr…" at bounding box center [386, 217] width 541 height 131
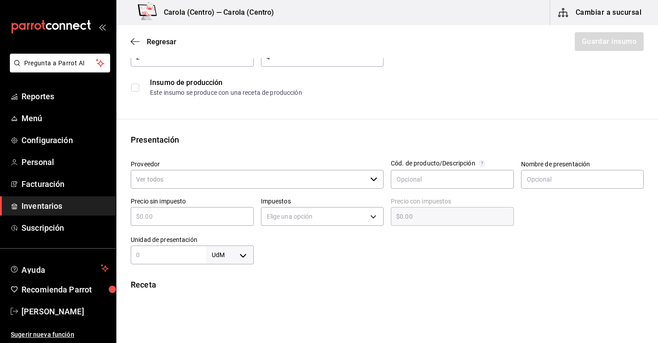
scroll to position [98, 0]
click at [335, 174] on input "Proveedor" at bounding box center [249, 179] width 236 height 19
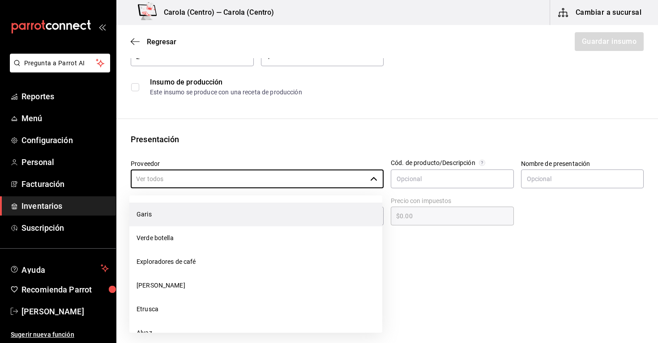
click at [273, 207] on li "Garis" at bounding box center [255, 215] width 253 height 24
type input "Garis"
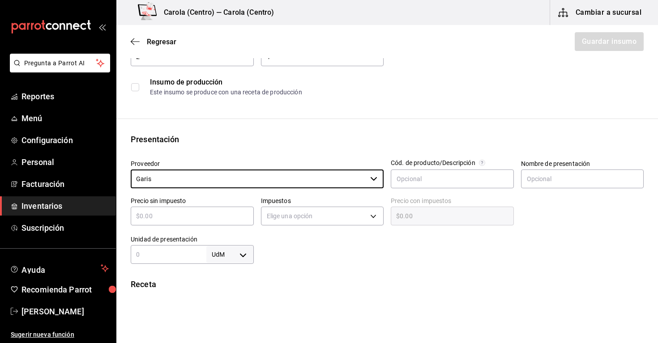
scroll to position [124, 0]
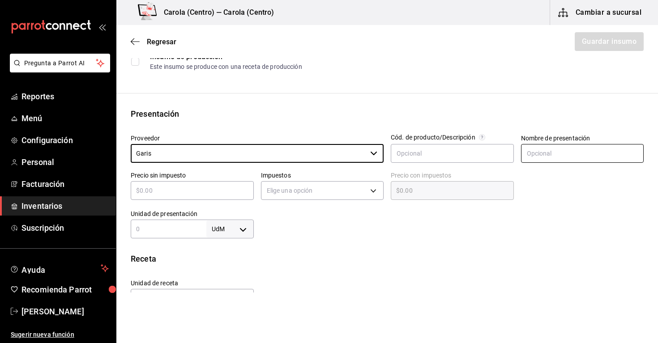
click at [534, 159] on input "text" at bounding box center [582, 153] width 123 height 19
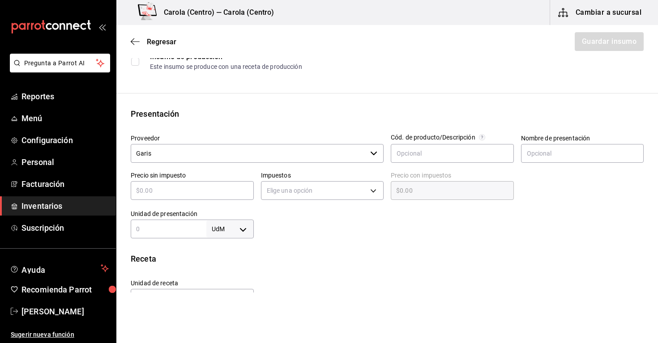
click at [194, 188] on input "text" at bounding box center [192, 190] width 123 height 11
type input "$1"
type input "$1.00"
type input "$15"
type input "$15.00"
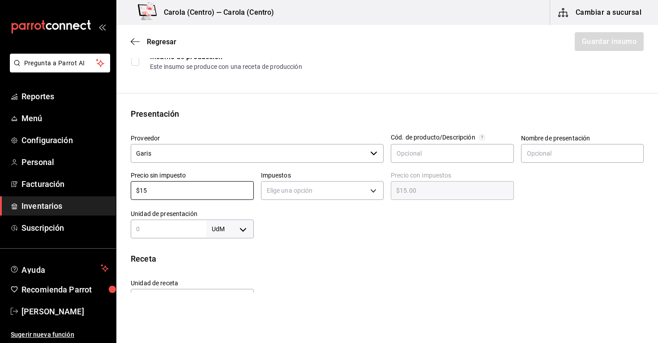
type input "$15"
click at [327, 251] on div "Insumo Nombre tortilla Categoría de inventario Abarrotes ​ Mínimo 2 ​ Ideal 4 ​…" at bounding box center [386, 214] width 541 height 531
click at [323, 187] on body "Pregunta a Parrot AI Reportes Menú Configuración Personal Facturación Inventari…" at bounding box center [329, 146] width 658 height 293
click at [309, 224] on li "IVA 0%" at bounding box center [322, 218] width 122 height 15
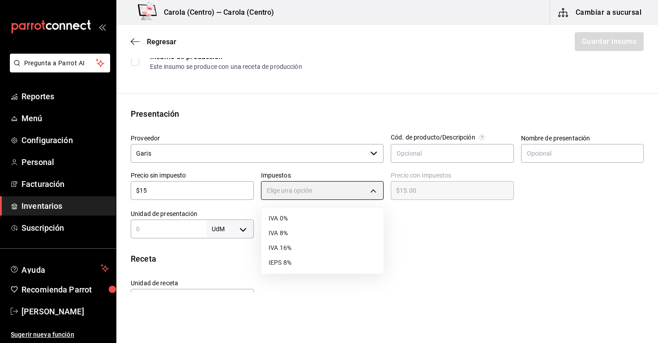
type input "IVA_0"
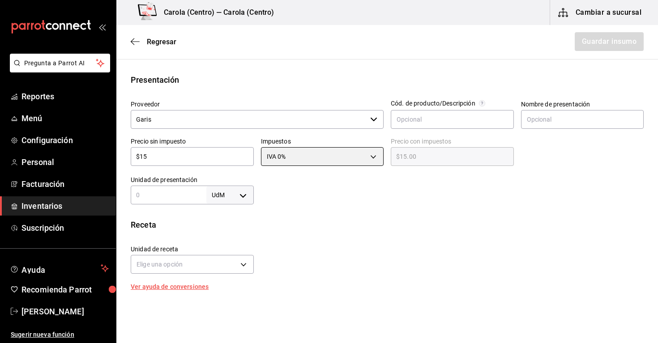
scroll to position [178, 0]
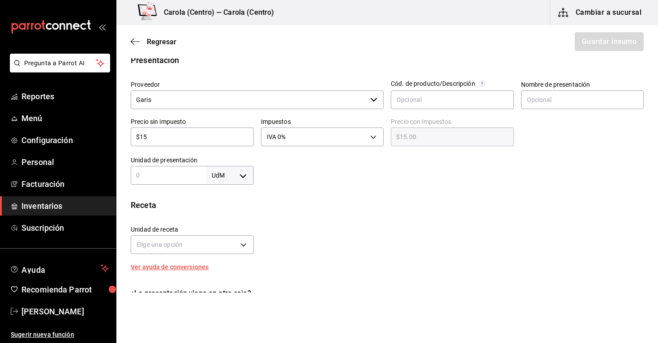
click at [240, 182] on body "Pregunta a Parrot AI Reportes Menú Configuración Personal Facturación Inventari…" at bounding box center [329, 146] width 658 height 293
click at [235, 220] on li "kg" at bounding box center [230, 217] width 47 height 15
type input "KILOGRAM"
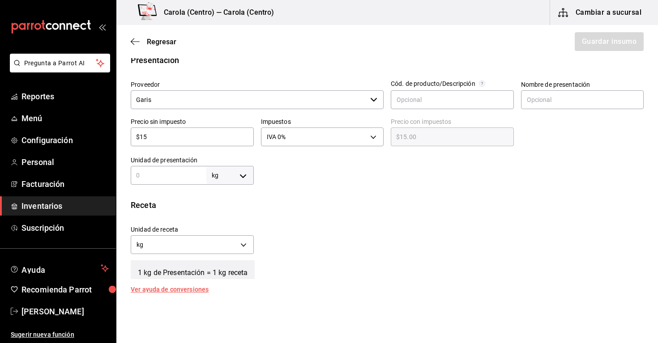
drag, startPoint x: 477, startPoint y: 1, endPoint x: 449, endPoint y: 276, distance: 276.6
click at [449, 277] on div "1 kg de Presentación = 1 kg receta" at bounding box center [387, 268] width 513 height 22
click at [161, 177] on input "text" at bounding box center [169, 175] width 76 height 11
click at [254, 175] on div at bounding box center [449, 167] width 390 height 36
click at [236, 178] on body "Pregunta a Parrot AI Reportes Menú Configuración Personal Facturación Inventari…" at bounding box center [329, 146] width 658 height 293
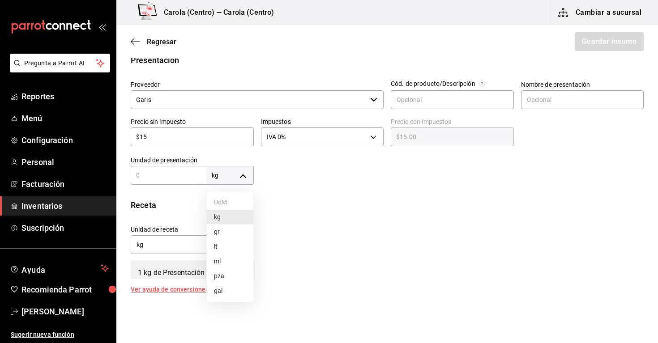
click at [237, 272] on li "pza" at bounding box center [230, 276] width 47 height 15
type input "UNIT"
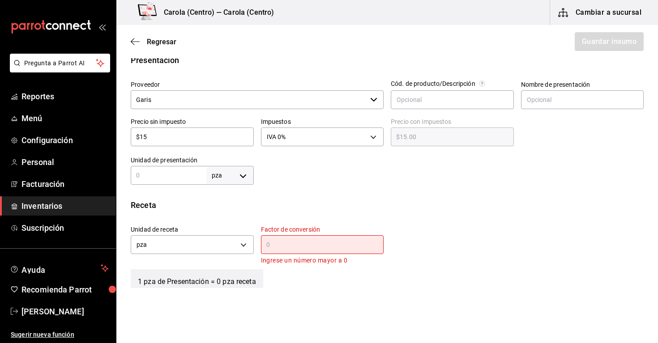
click at [278, 199] on div "Receta" at bounding box center [387, 205] width 513 height 12
click at [180, 174] on input "text" at bounding box center [169, 175] width 76 height 11
type input "43"
click at [264, 208] on div "Receta" at bounding box center [387, 205] width 513 height 12
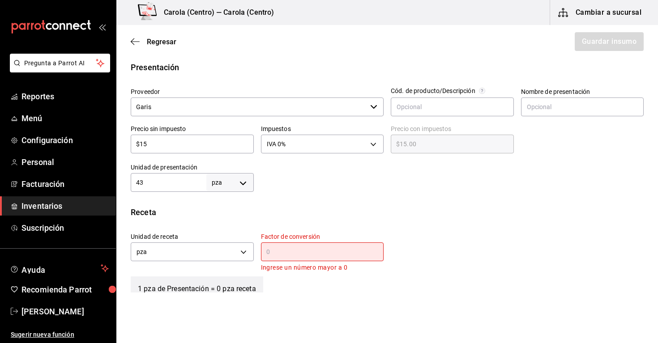
scroll to position [193, 0]
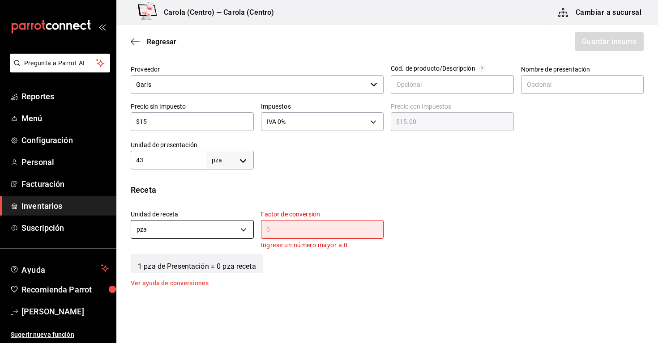
click at [181, 232] on body "Pregunta a Parrot AI Reportes Menú Configuración Personal Facturación Inventari…" at bounding box center [329, 146] width 658 height 293
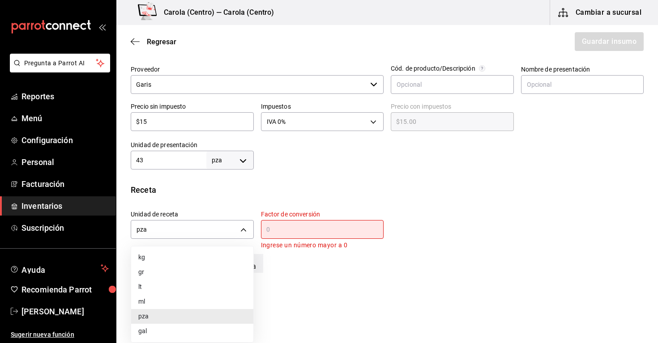
click at [279, 230] on div at bounding box center [329, 171] width 658 height 343
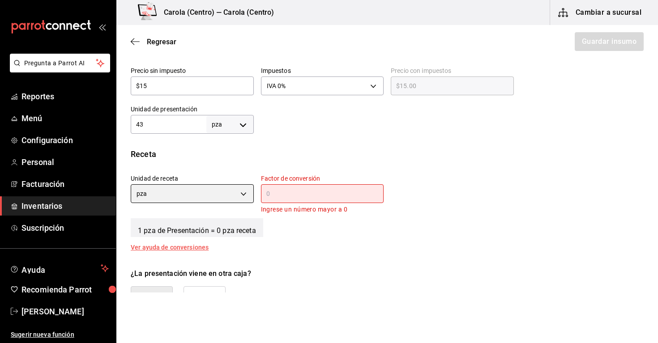
scroll to position [229, 0]
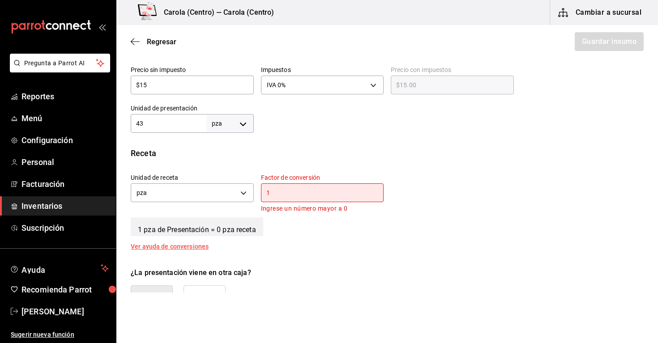
click at [284, 196] on input "1" at bounding box center [322, 192] width 123 height 11
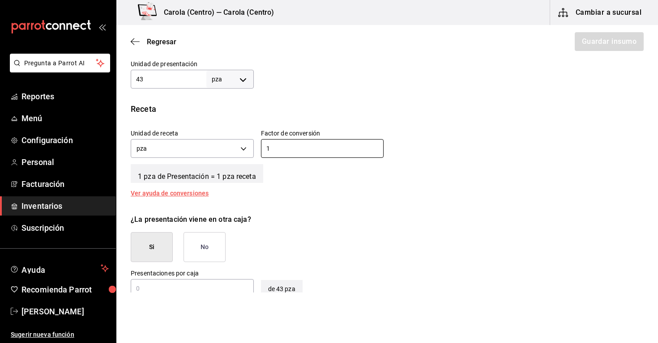
scroll to position [285, 0]
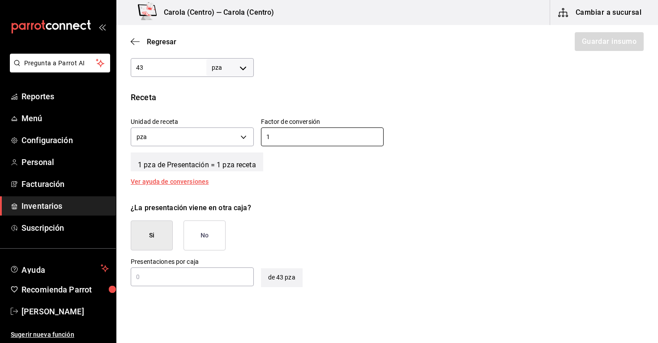
type input "1"
click at [199, 244] on button "No" at bounding box center [204, 236] width 42 height 30
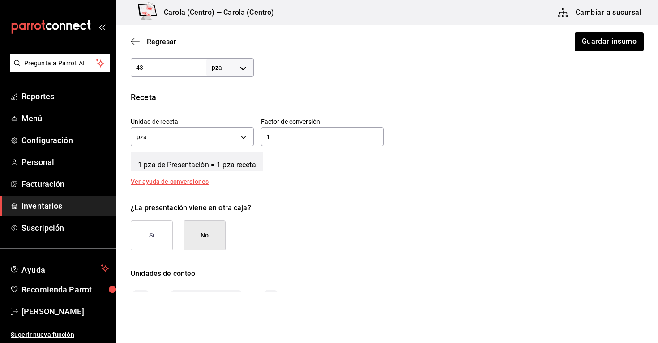
click at [335, 238] on div "¿La presentación viene en otra caja? Si No" at bounding box center [383, 222] width 520 height 55
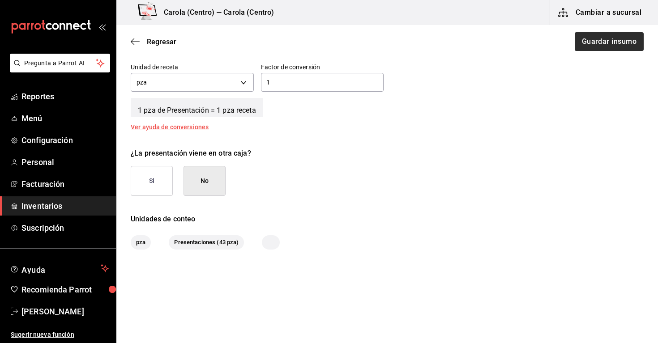
scroll to position [340, 0]
click at [604, 44] on button "Guardar insumo" at bounding box center [608, 41] width 70 height 19
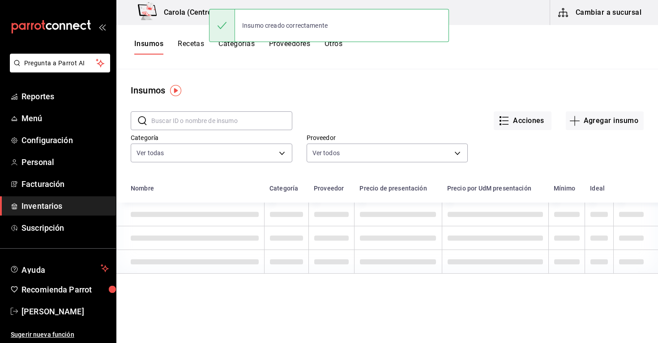
click at [193, 33] on div "Insumos Recetas Categorías Proveedores Otros" at bounding box center [386, 47] width 541 height 44
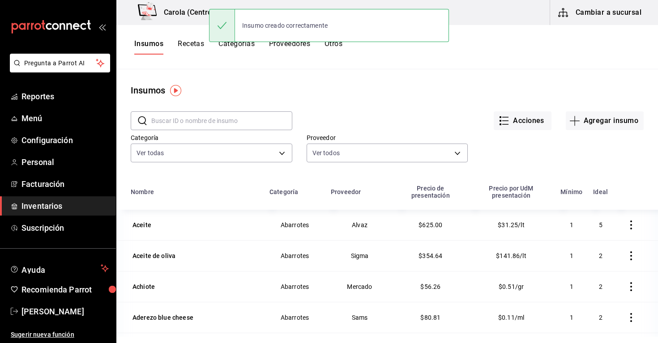
click at [193, 42] on button "Recetas" at bounding box center [191, 46] width 26 height 15
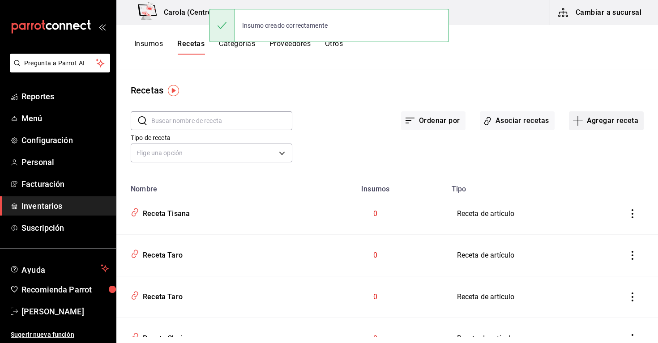
click at [620, 115] on button "Agregar receta" at bounding box center [606, 120] width 75 height 19
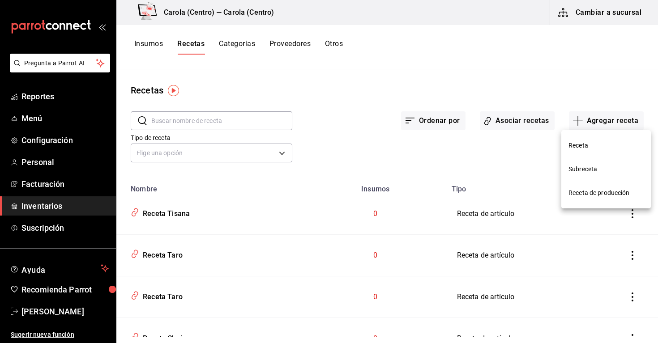
click at [596, 149] on span "Receta" at bounding box center [605, 145] width 75 height 9
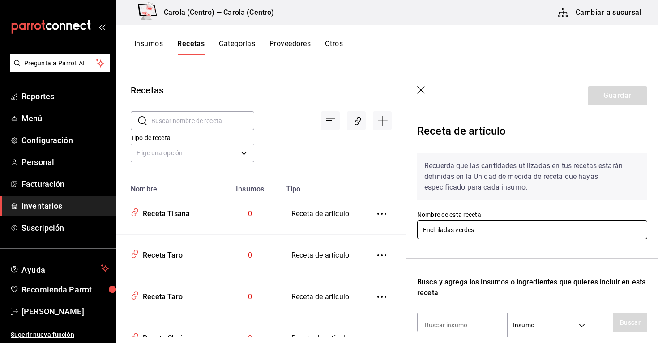
type input "Enchiladas verdes"
click at [462, 255] on div "Recuerda que las cantidades utilizadas en tus recetas estarán definidas en la U…" at bounding box center [532, 291] width 230 height 290
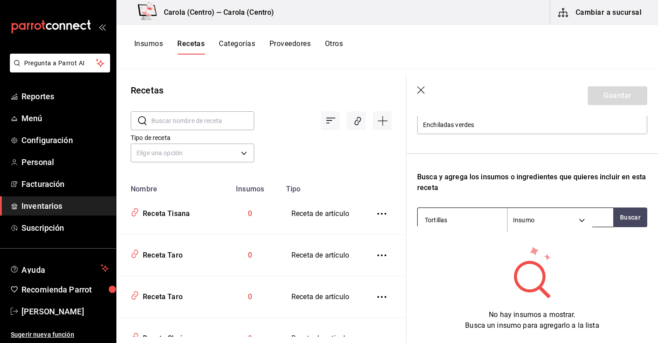
scroll to position [112, 0]
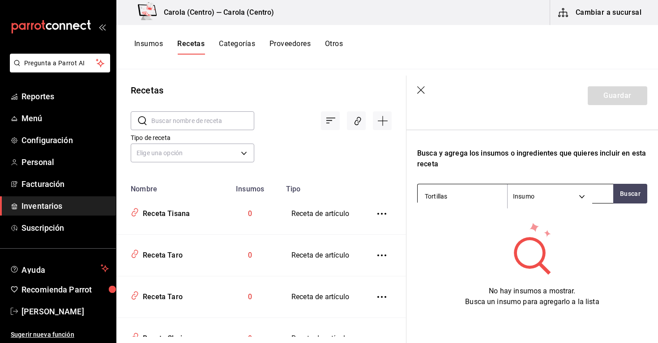
type input "Tortilla"
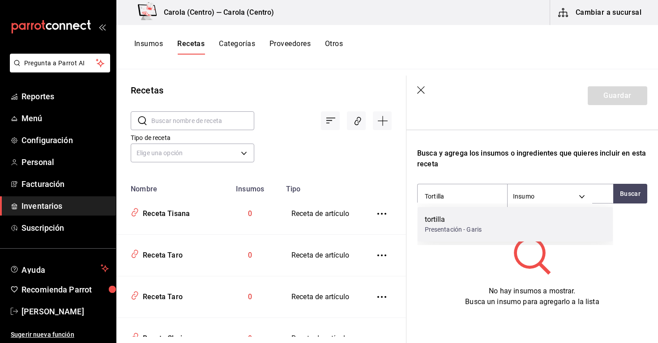
click at [471, 225] on div "Presentación - Garis" at bounding box center [453, 229] width 57 height 9
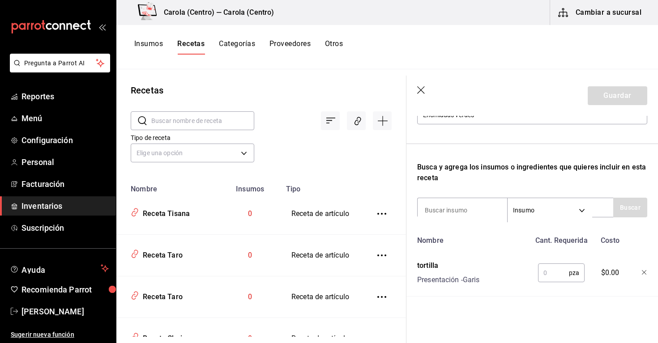
scroll to position [0, 0]
click at [551, 272] on input "text" at bounding box center [553, 273] width 31 height 18
type input "3"
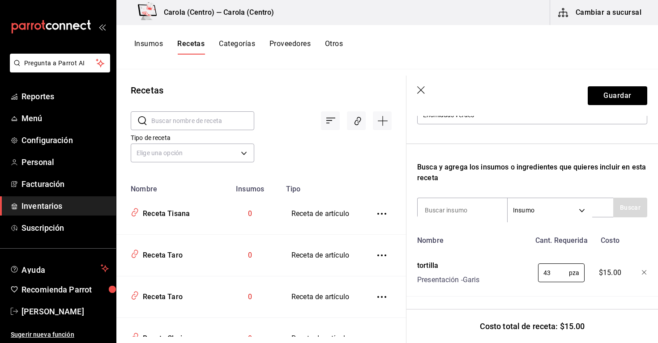
type input "4"
type input "1"
type input "3"
click at [623, 97] on button "Guardar" at bounding box center [616, 95] width 59 height 19
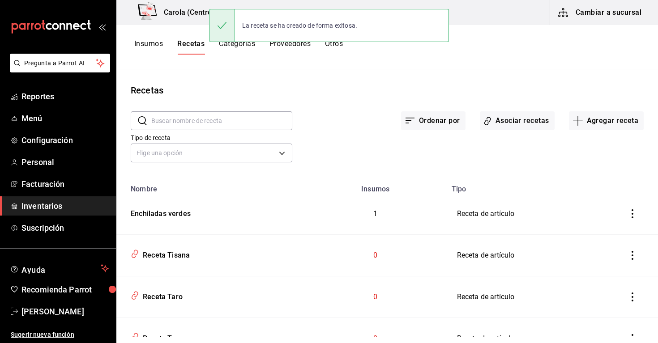
scroll to position [99, 0]
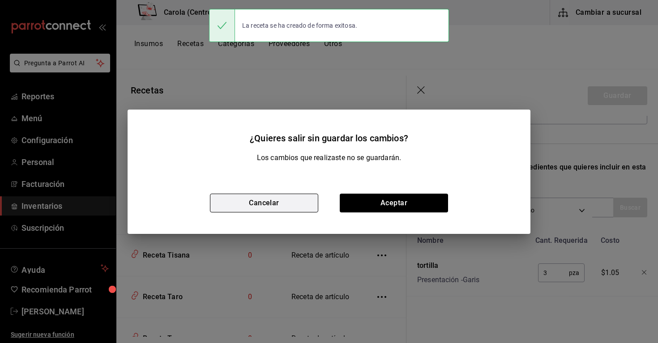
click at [280, 201] on button "Cancelar" at bounding box center [264, 203] width 108 height 19
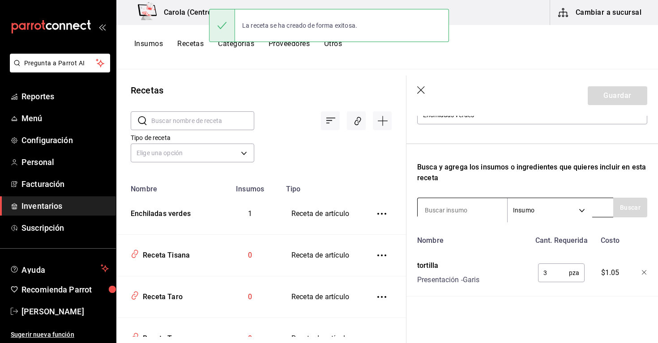
click at [478, 216] on input at bounding box center [461, 210] width 89 height 19
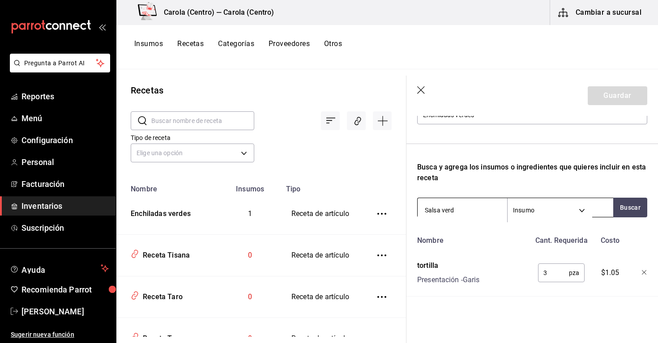
type input "Salsa verde"
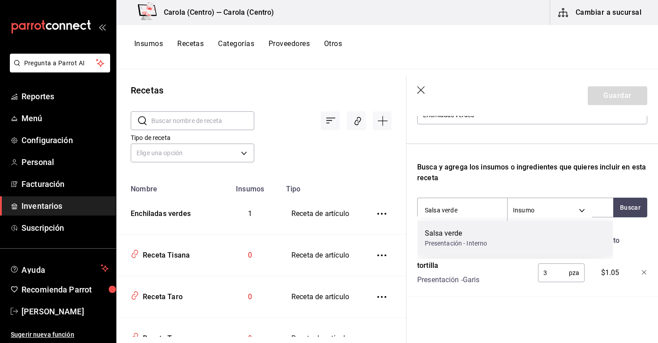
click at [457, 251] on div "Salsa verde Presentación - Interno" at bounding box center [514, 238] width 195 height 34
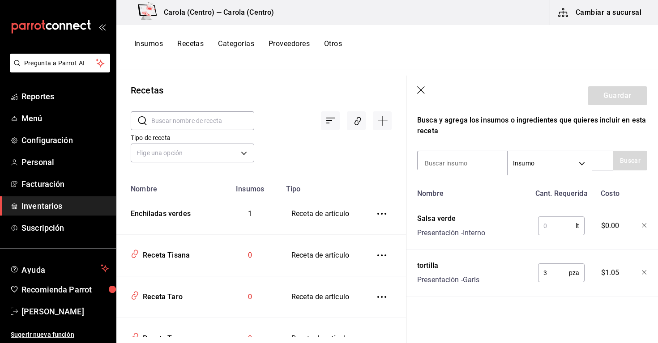
scroll to position [146, 0]
click at [546, 226] on input "text" at bounding box center [557, 226] width 38 height 18
